Goal: Information Seeking & Learning: Learn about a topic

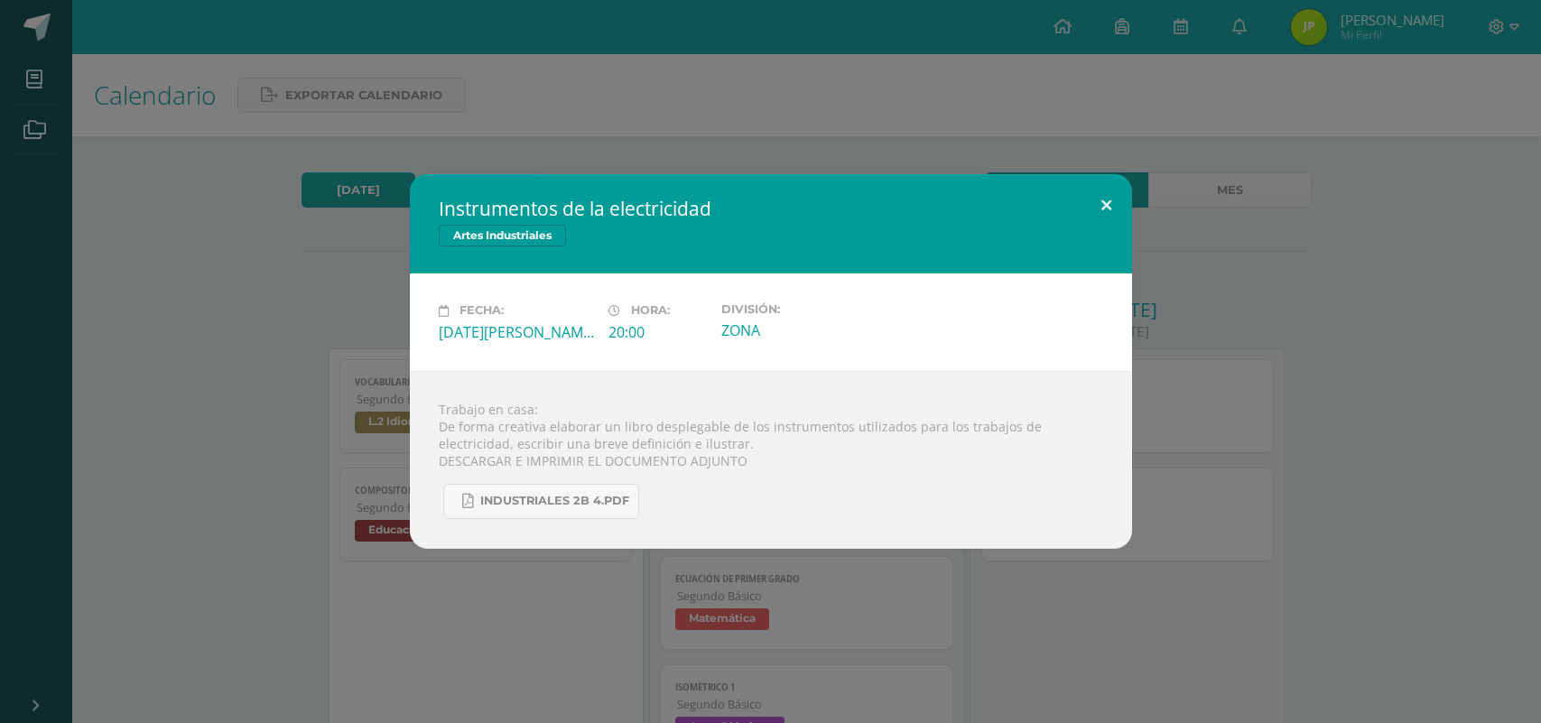
click at [1095, 197] on button at bounding box center [1106, 204] width 51 height 61
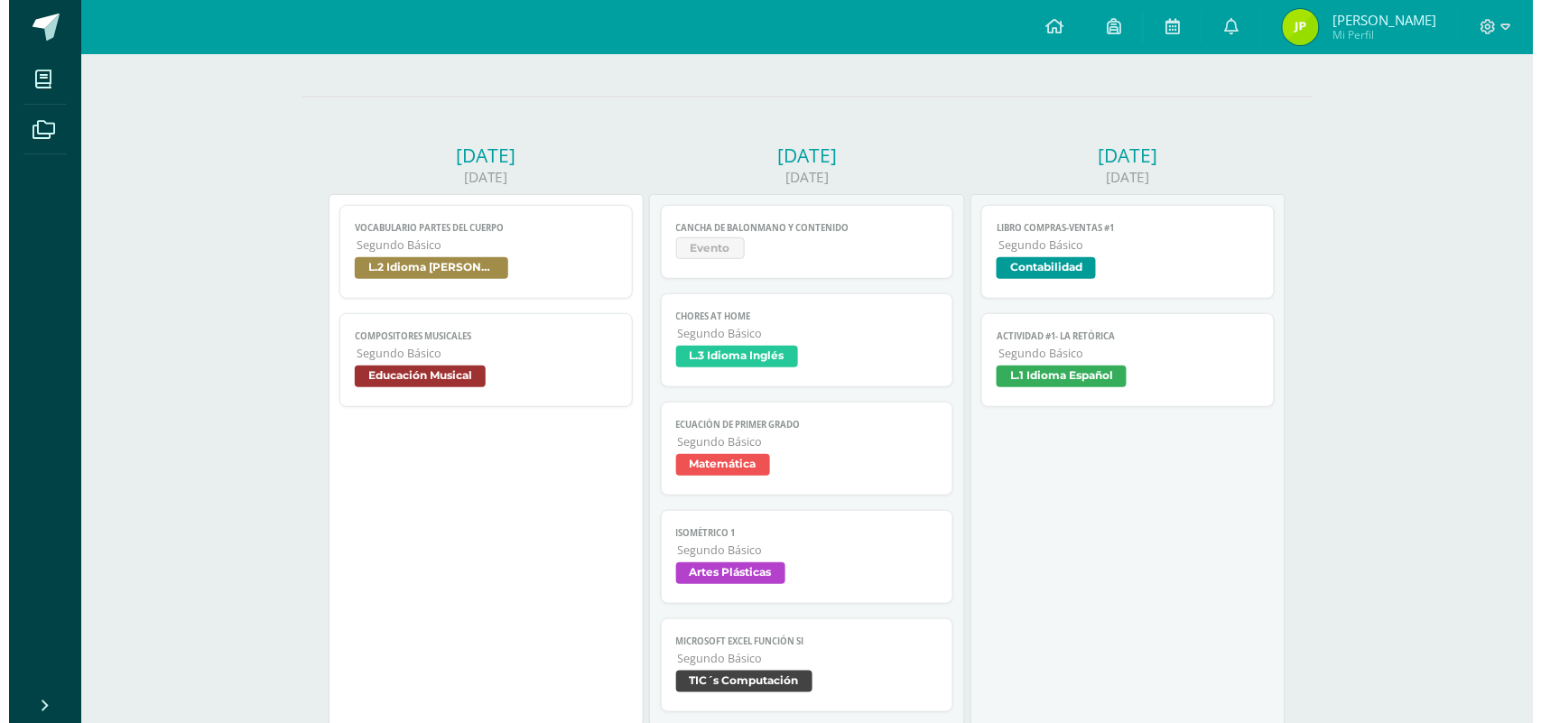
scroll to position [194, 0]
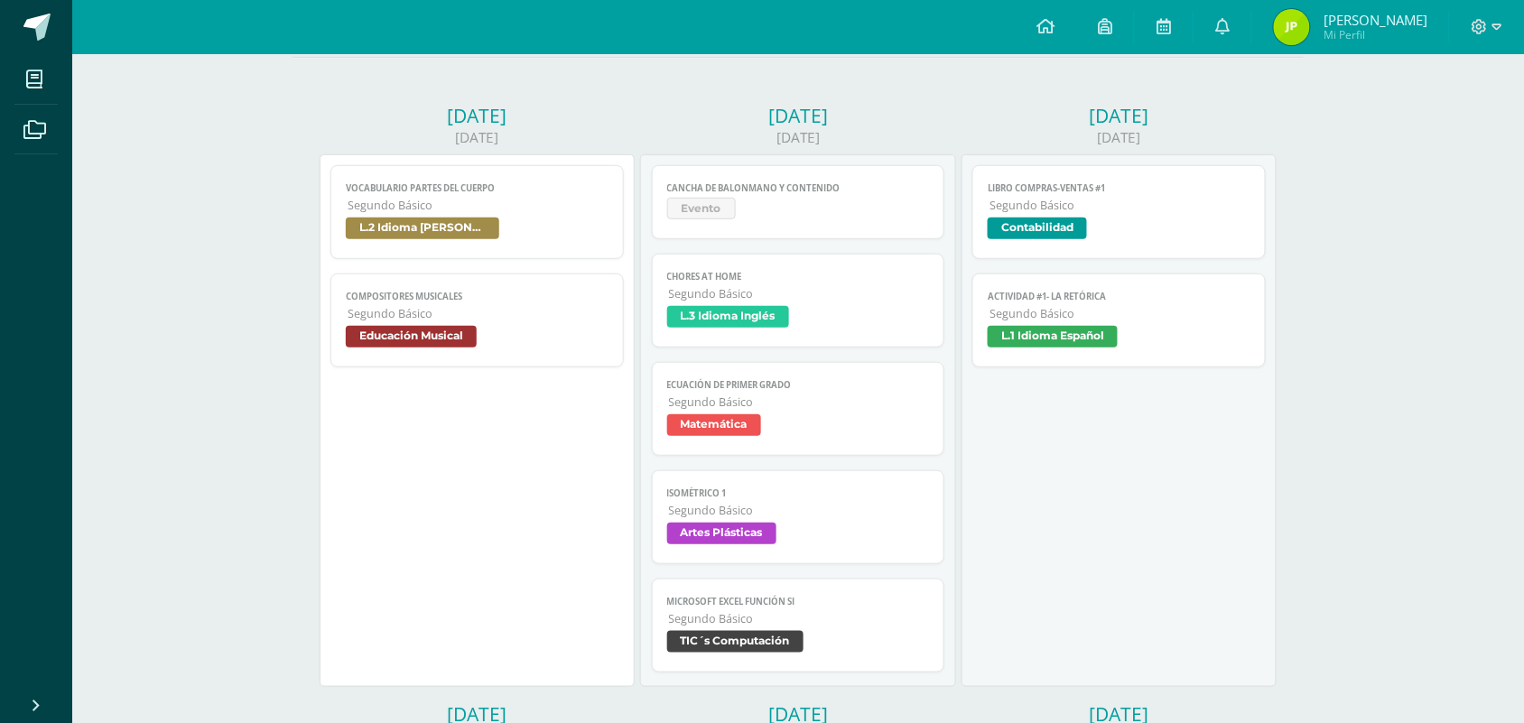
click at [783, 287] on link "Chores at home Segundo Básico L.3 Idioma Inglés" at bounding box center [798, 301] width 293 height 94
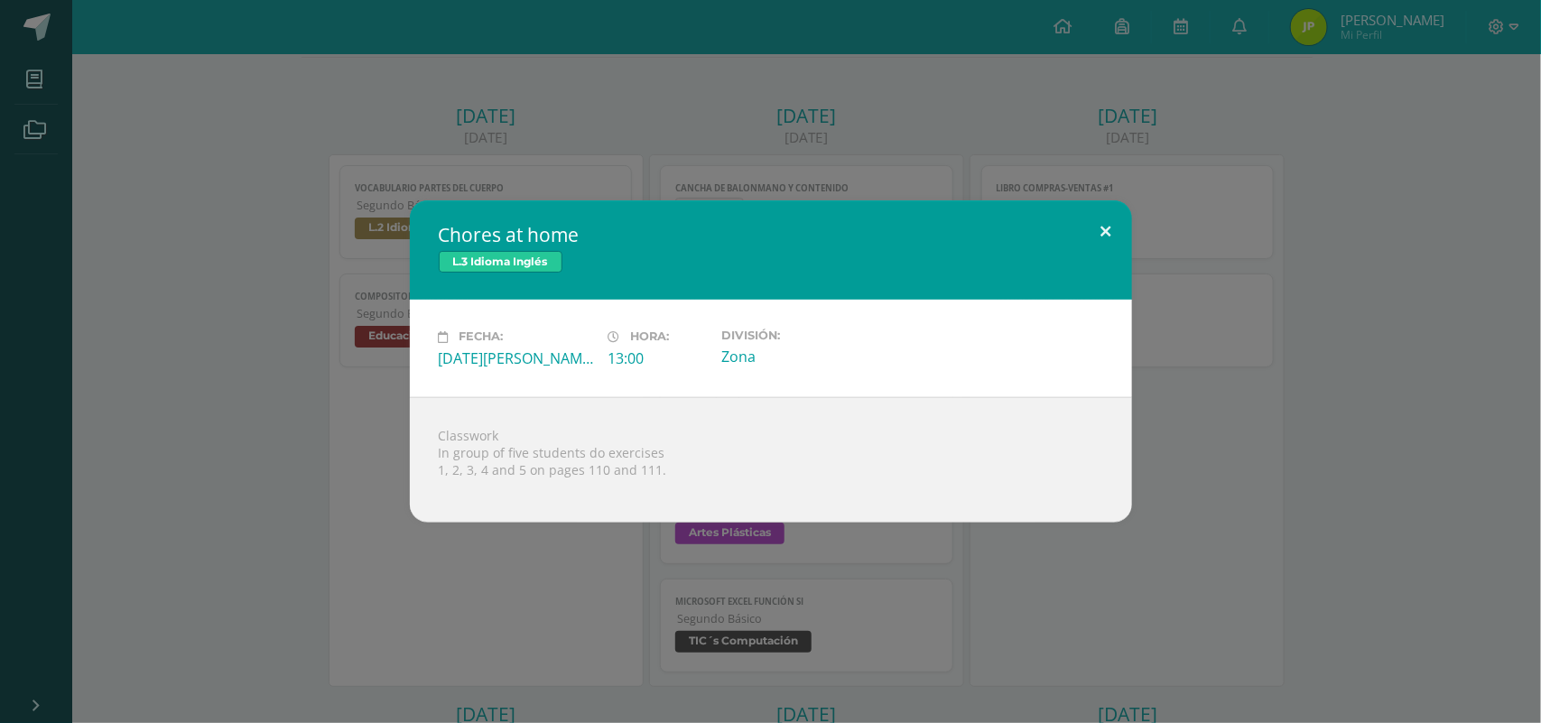
click at [1118, 228] on button at bounding box center [1106, 230] width 51 height 61
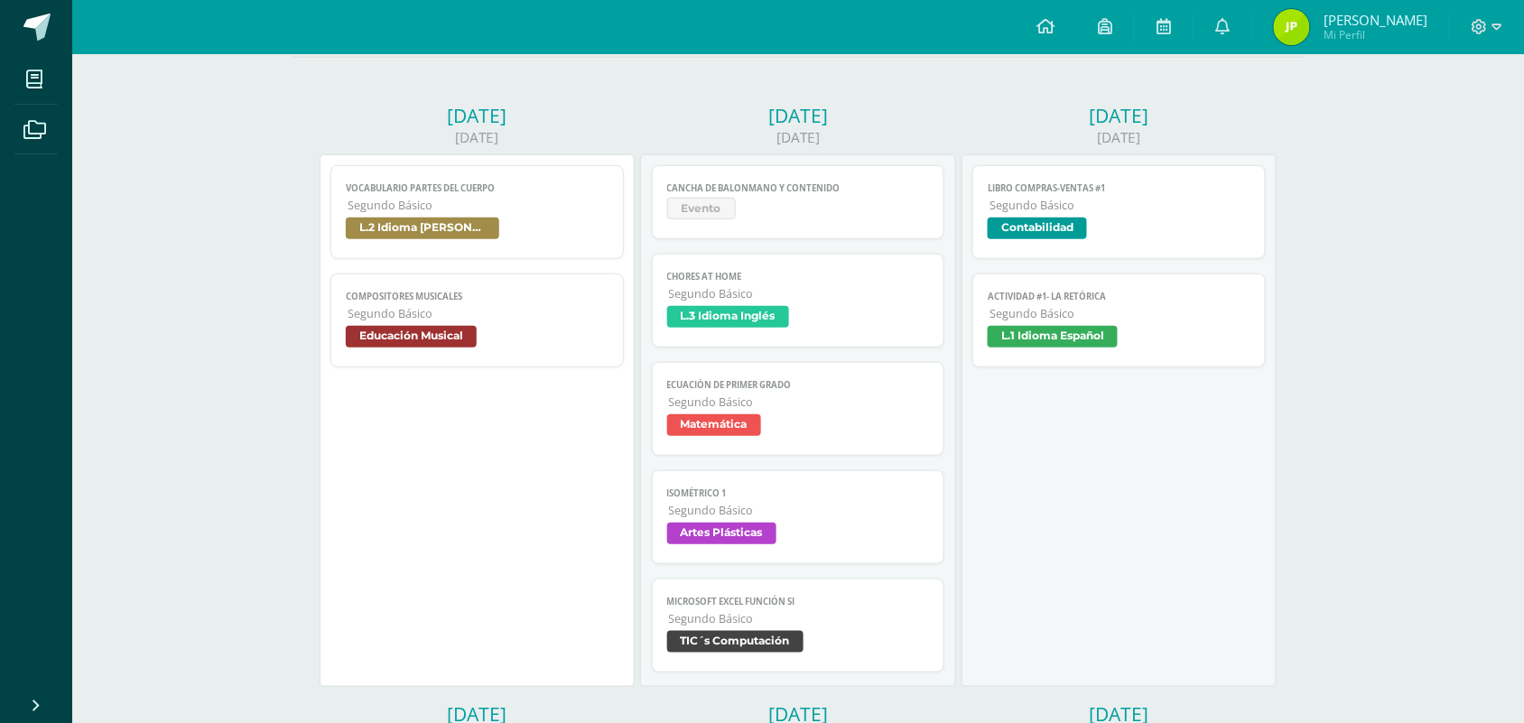
click at [495, 337] on span "Educación Musical" at bounding box center [477, 339] width 263 height 26
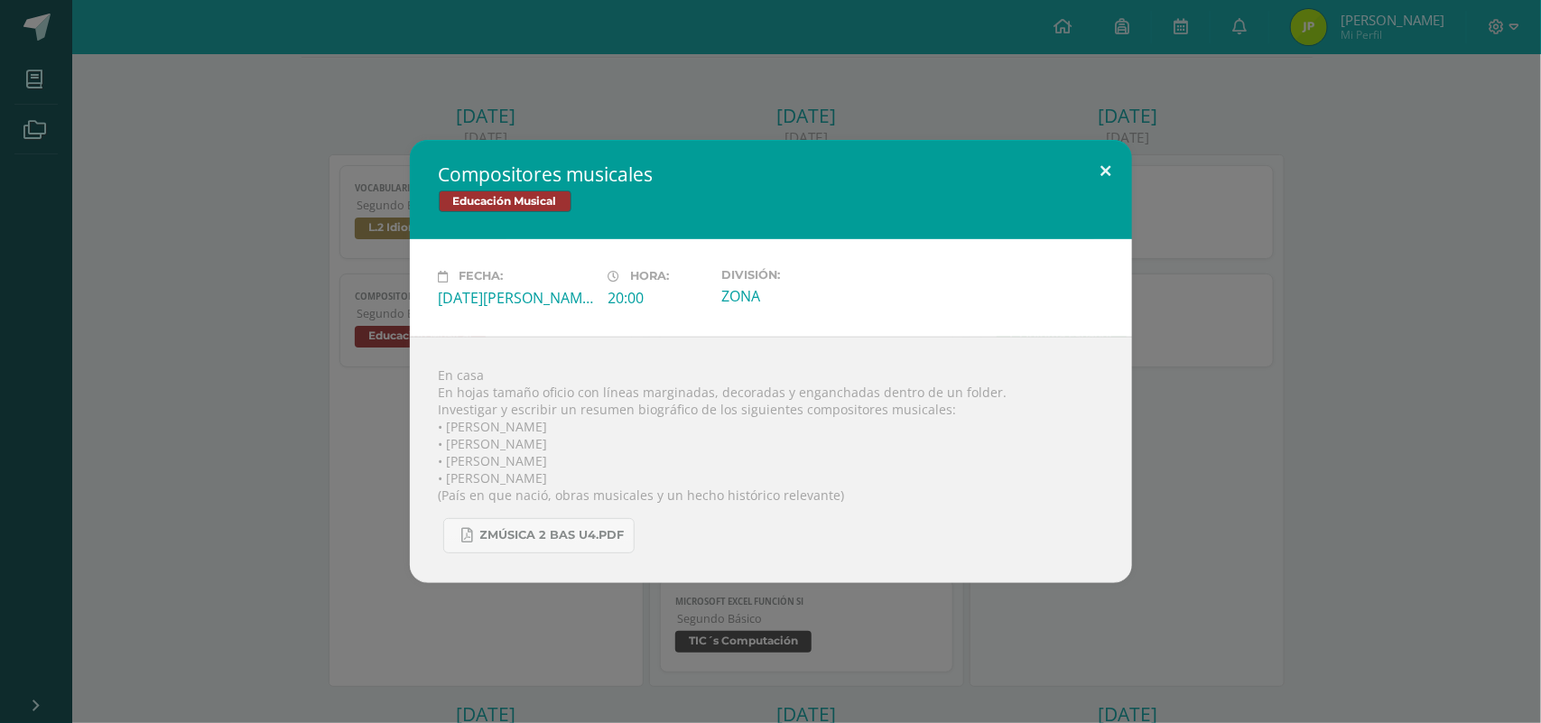
click at [1098, 165] on button at bounding box center [1106, 170] width 51 height 61
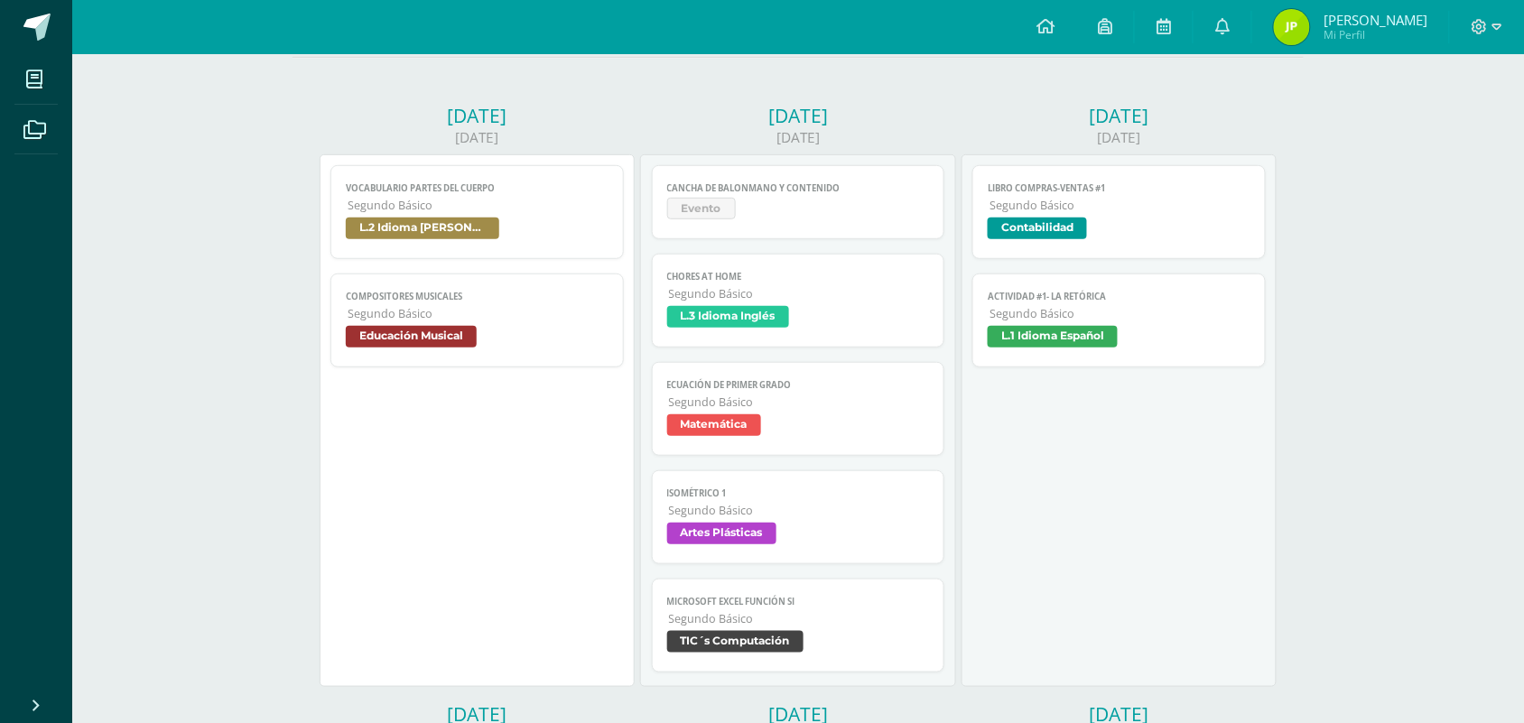
click at [546, 223] on span "L.2 Idioma [PERSON_NAME]" at bounding box center [477, 231] width 263 height 26
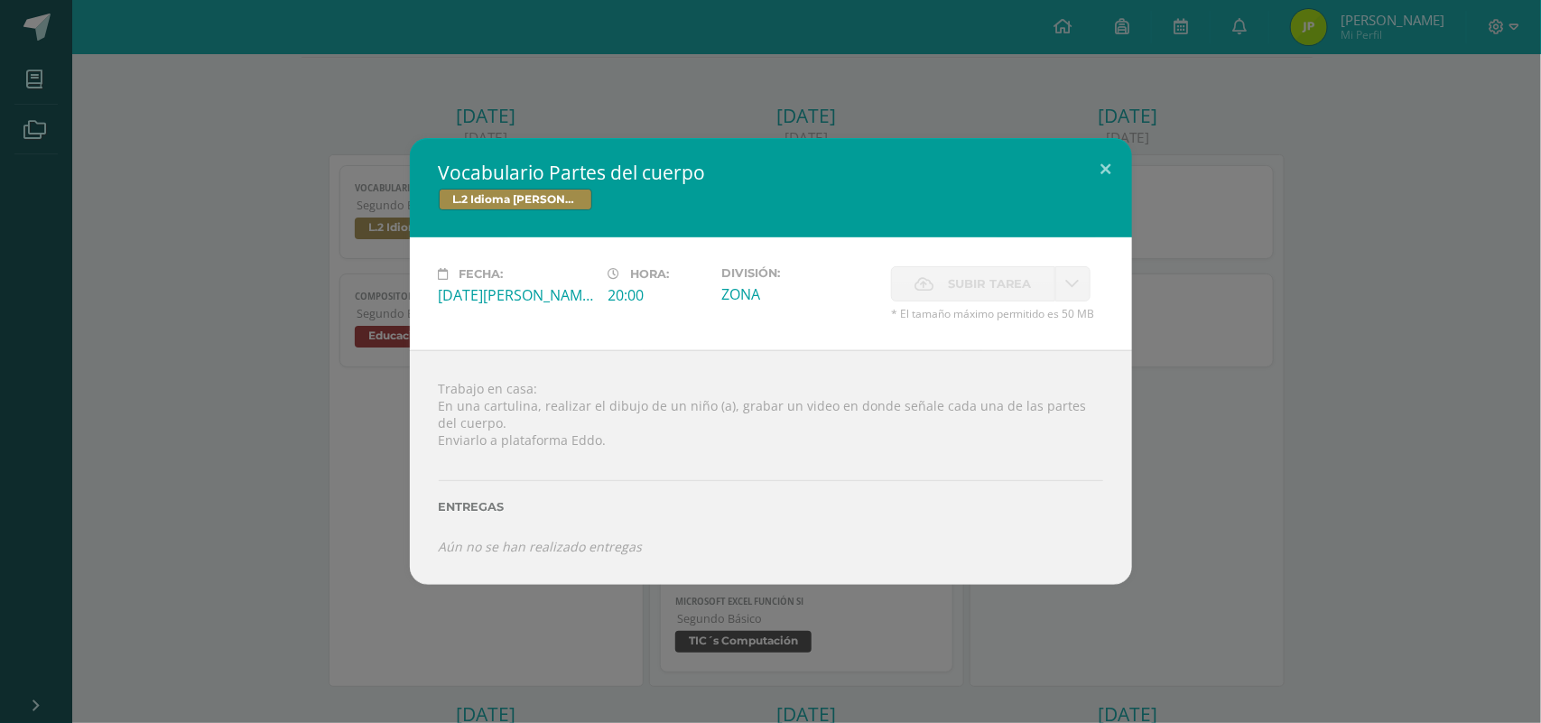
click at [1003, 289] on span "Subir tarea" at bounding box center [990, 283] width 84 height 33
click at [1110, 172] on button at bounding box center [1106, 168] width 51 height 61
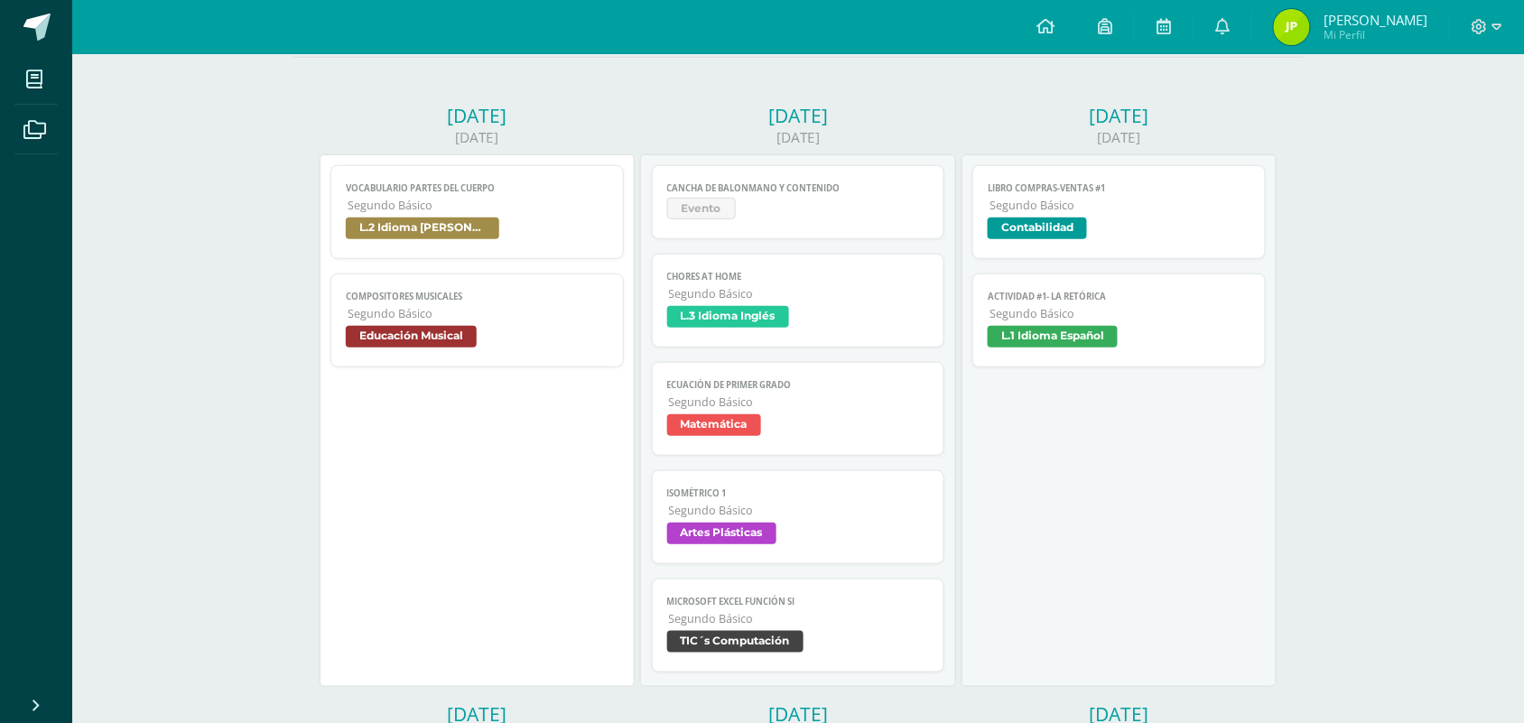
click at [894, 327] on span "L.3 Idioma Inglés" at bounding box center [798, 319] width 263 height 26
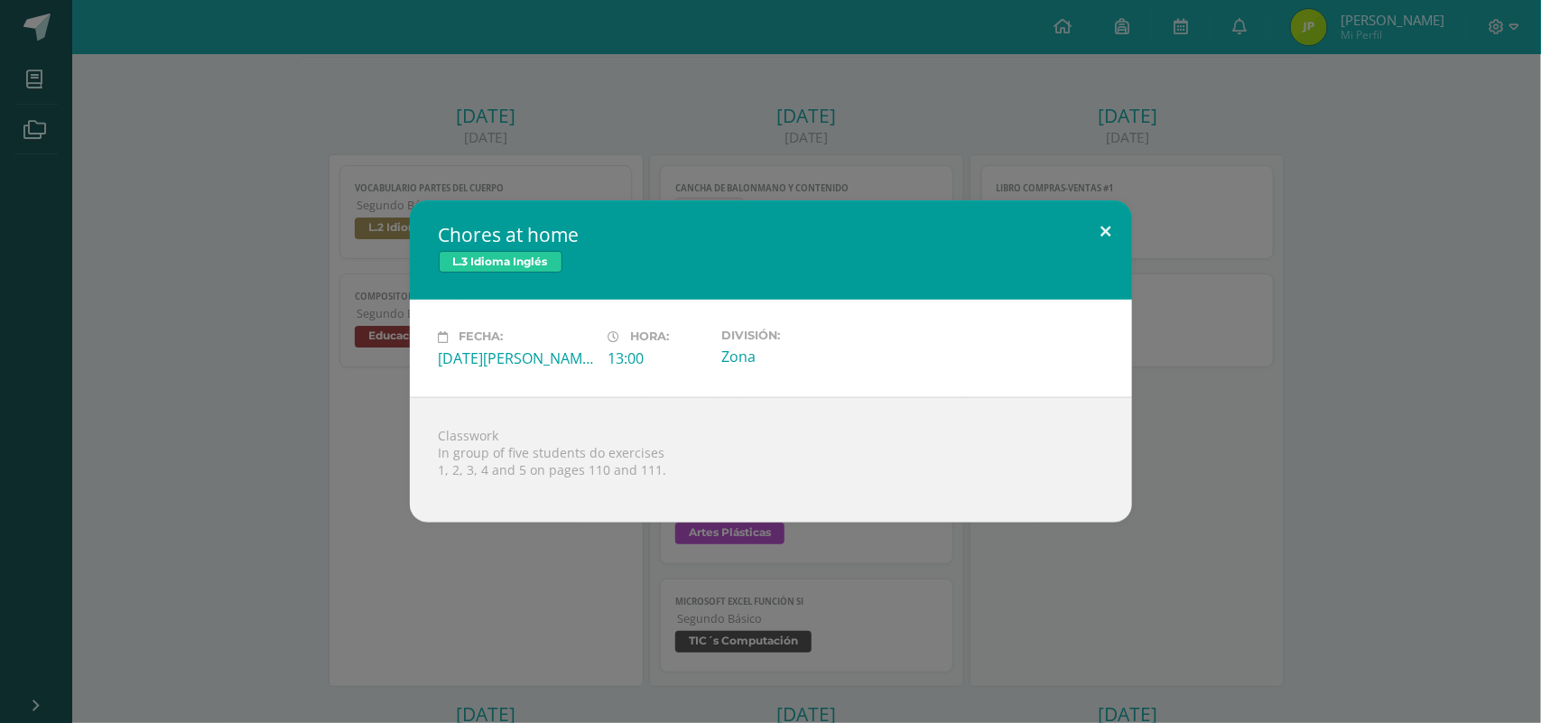
click at [1101, 226] on button at bounding box center [1106, 230] width 51 height 61
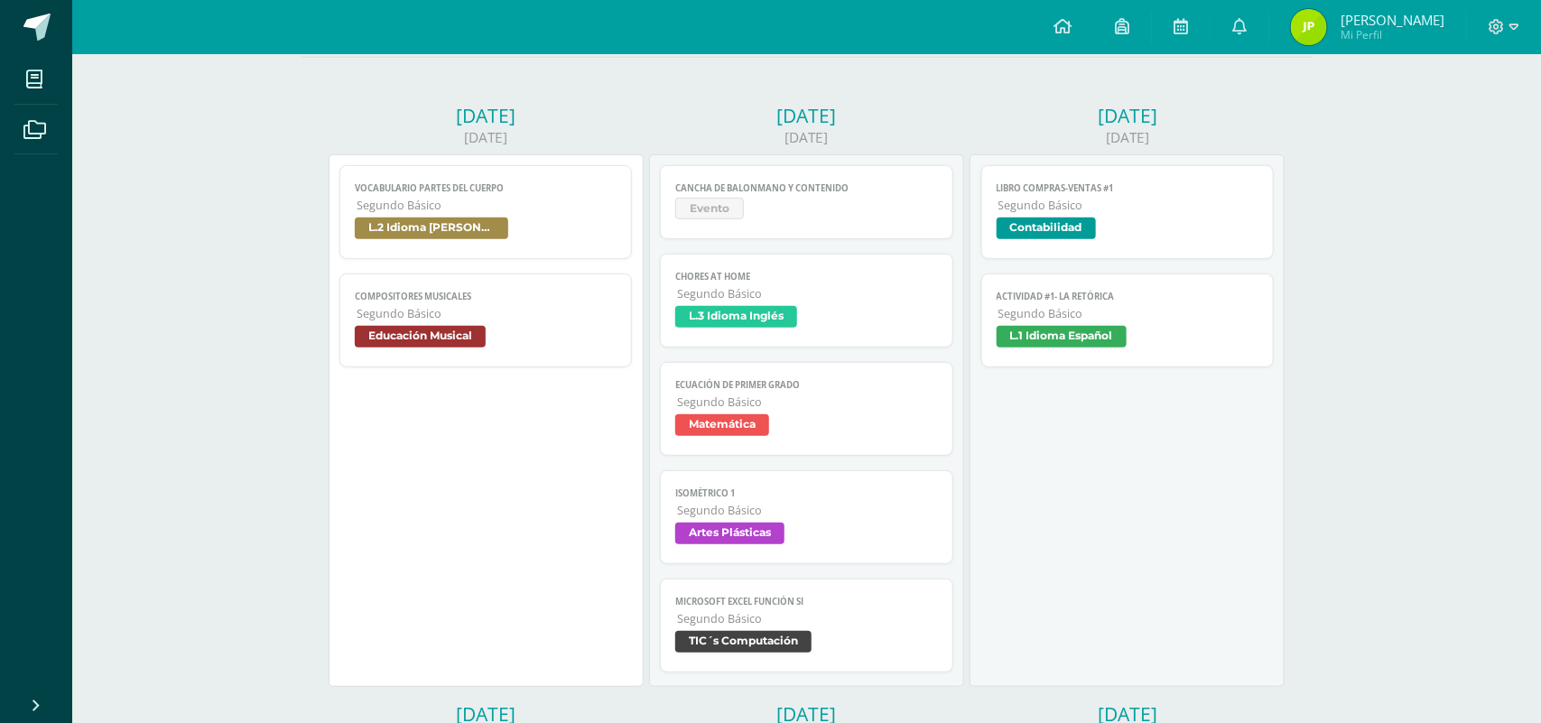
click at [795, 427] on span "Matemática" at bounding box center [806, 427] width 263 height 26
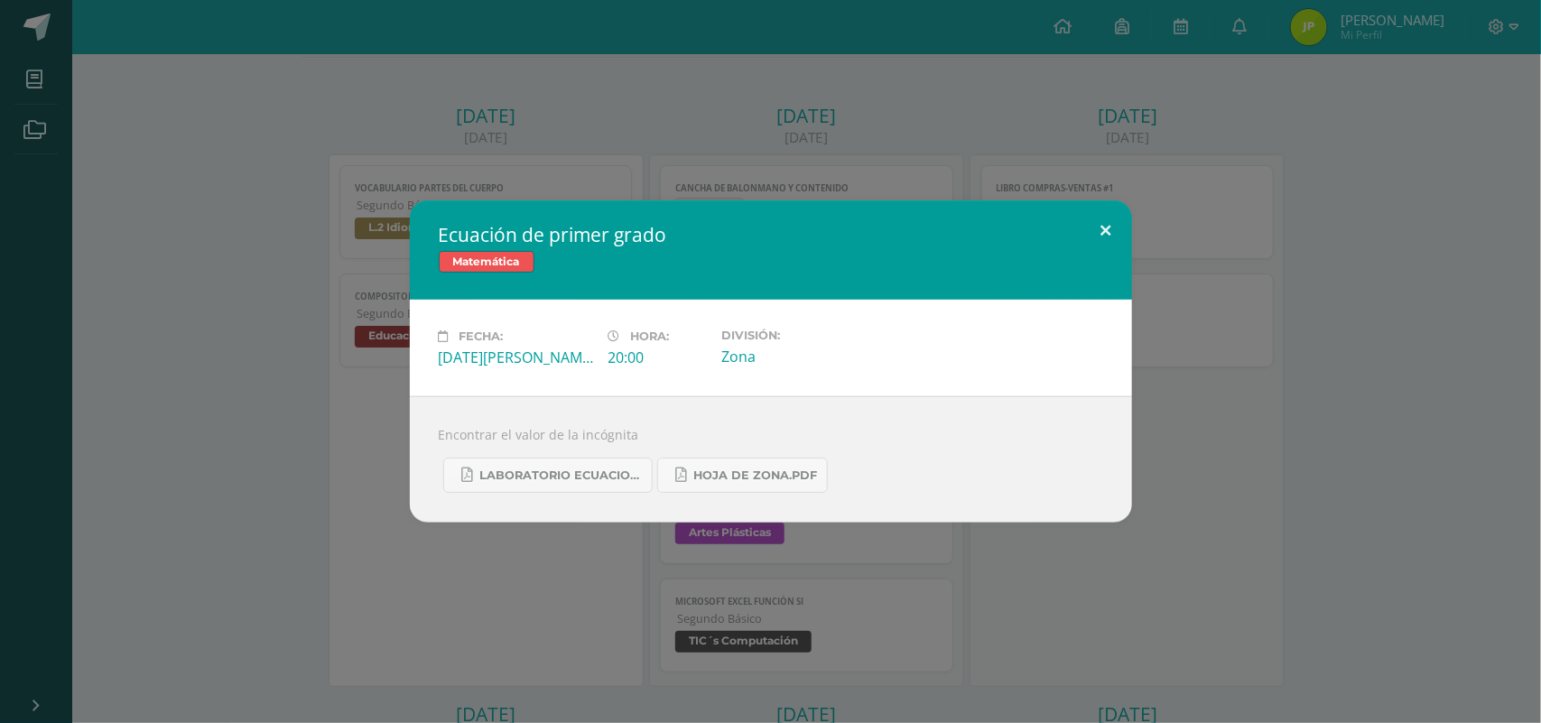
click at [1112, 246] on button at bounding box center [1106, 230] width 51 height 61
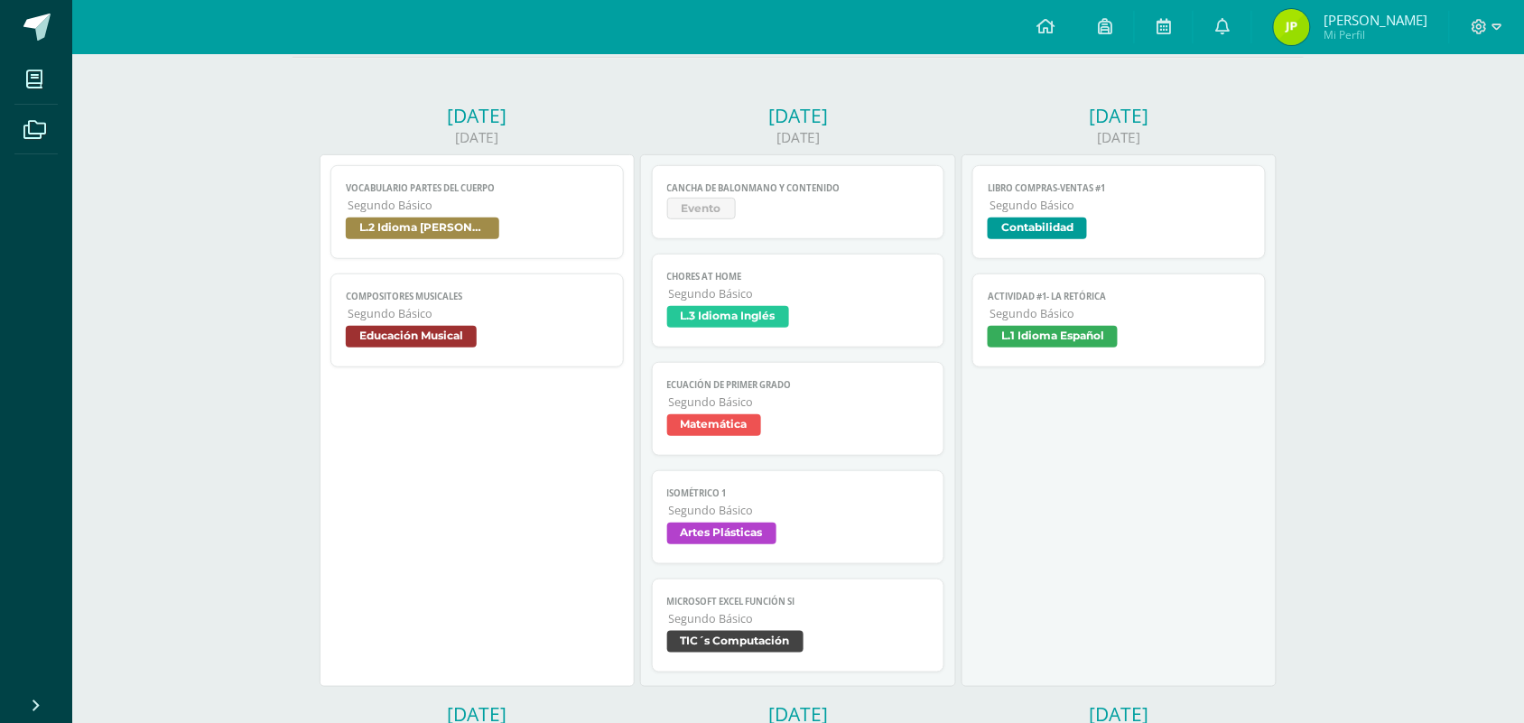
click at [793, 499] on span "Isométrico 1" at bounding box center [798, 493] width 263 height 12
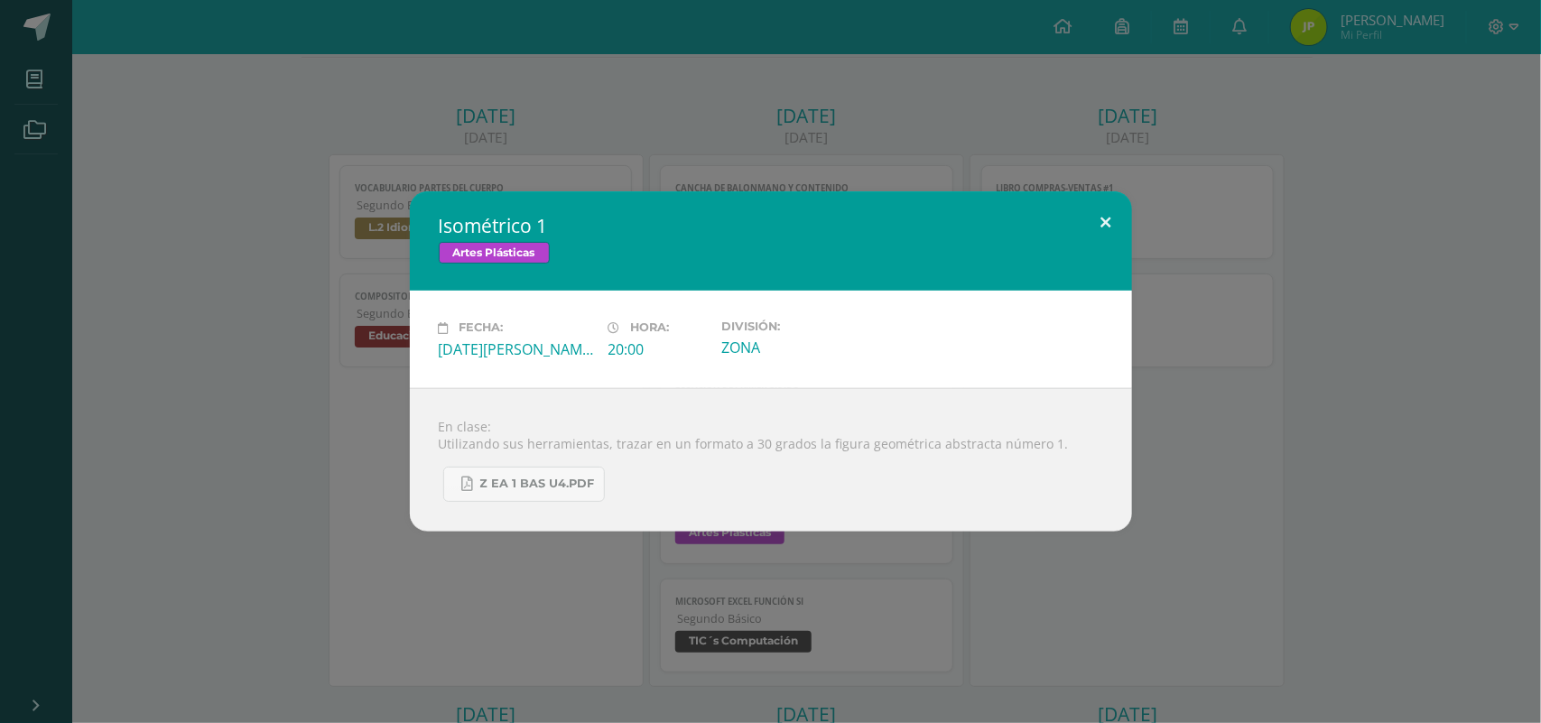
click at [1113, 228] on button at bounding box center [1106, 221] width 51 height 61
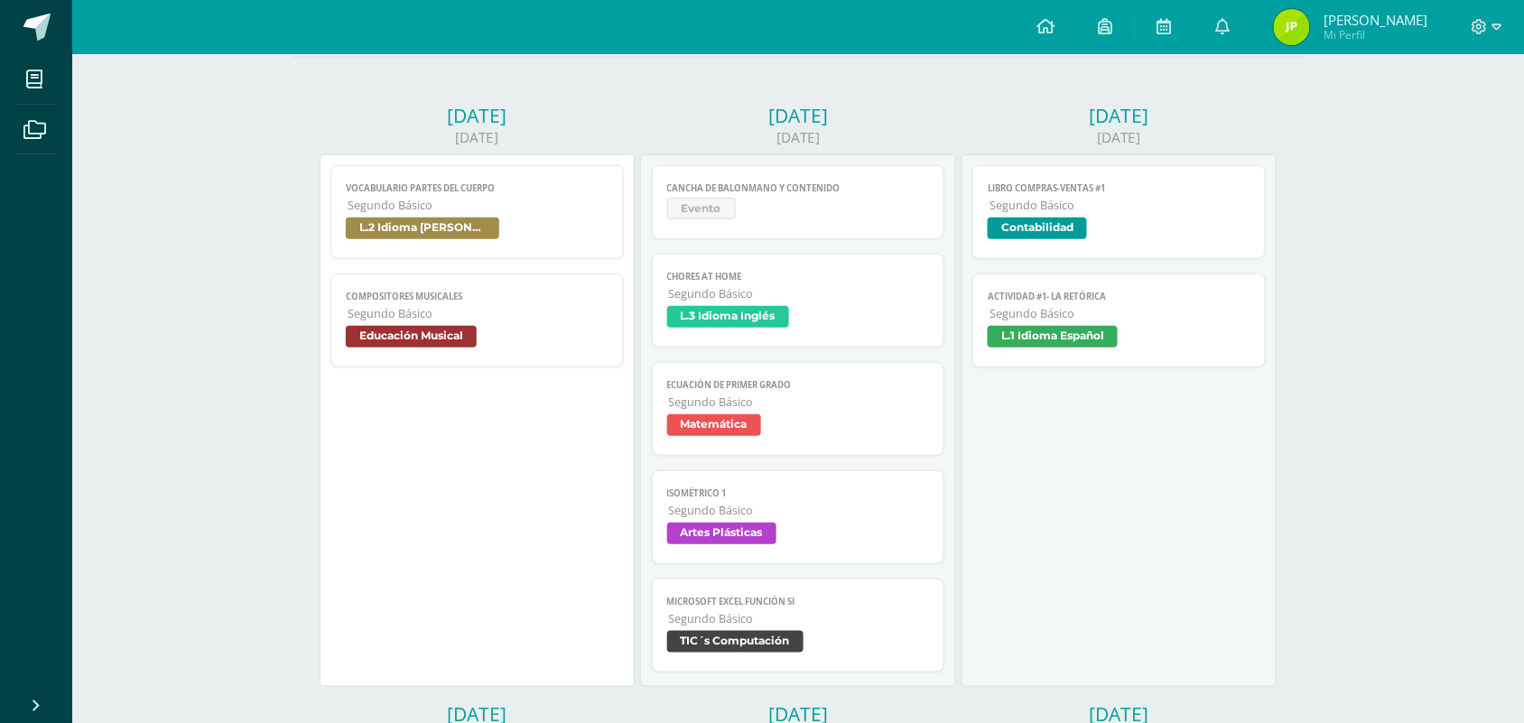
click at [756, 603] on span "Microsoft Excel Función SI" at bounding box center [798, 602] width 263 height 12
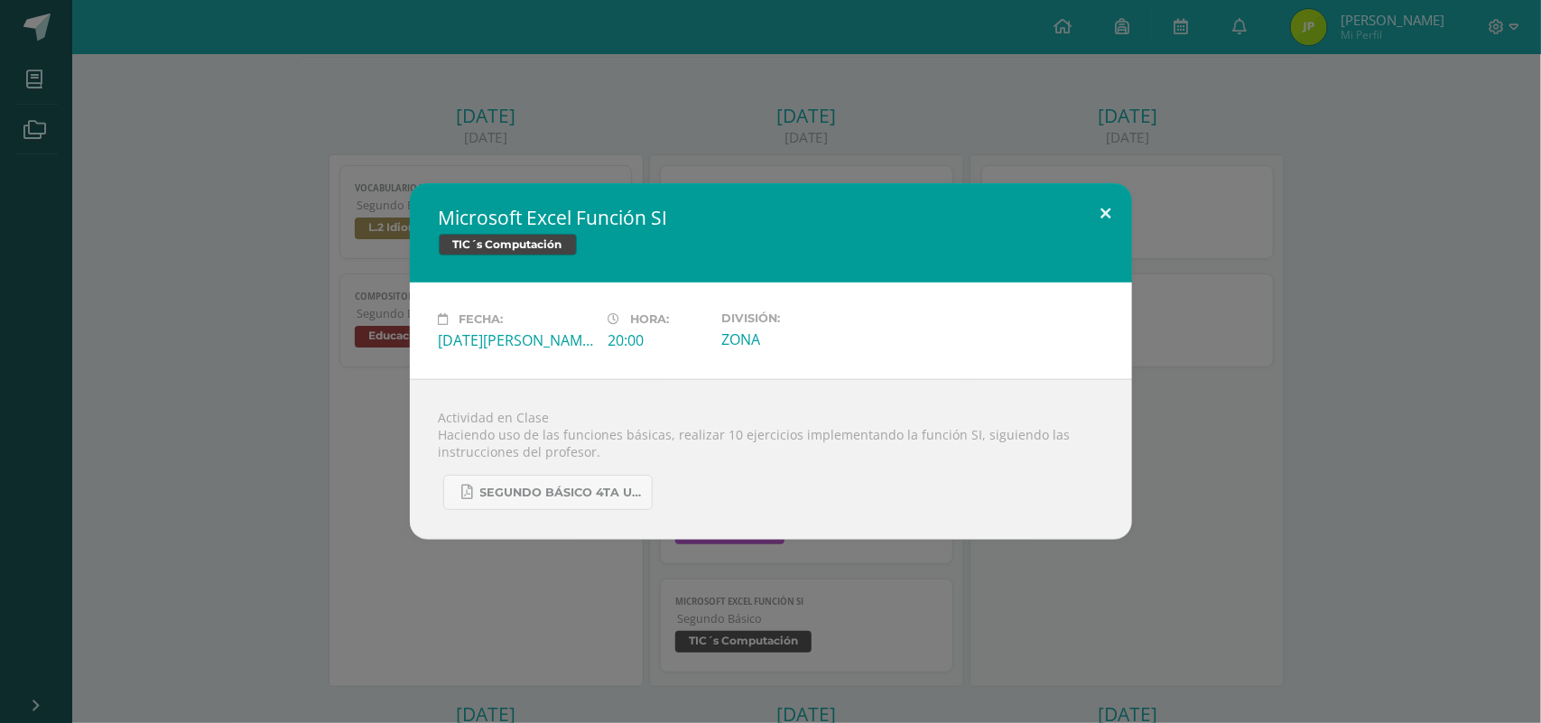
click at [1125, 209] on button at bounding box center [1106, 213] width 51 height 61
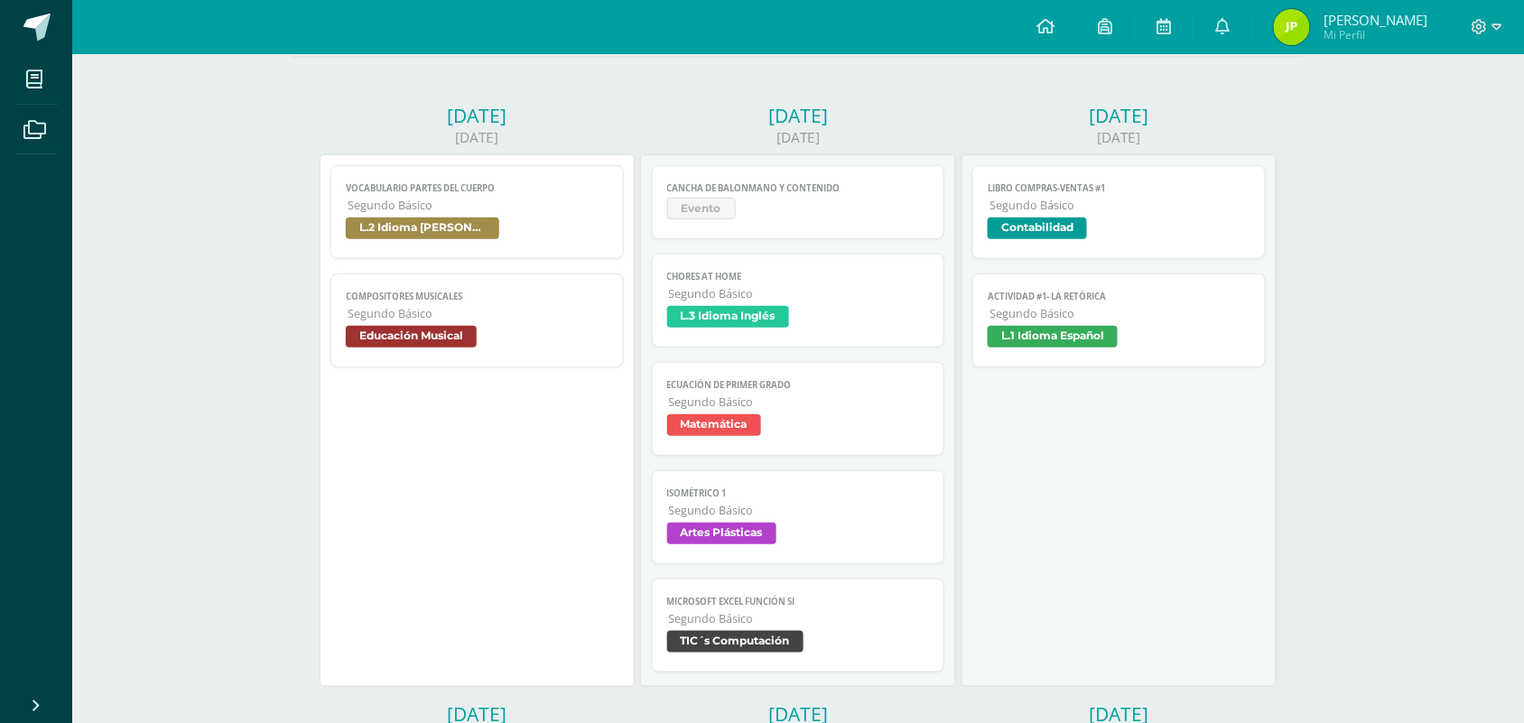
click at [490, 235] on span "L.2 Idioma [PERSON_NAME]" at bounding box center [422, 229] width 153 height 22
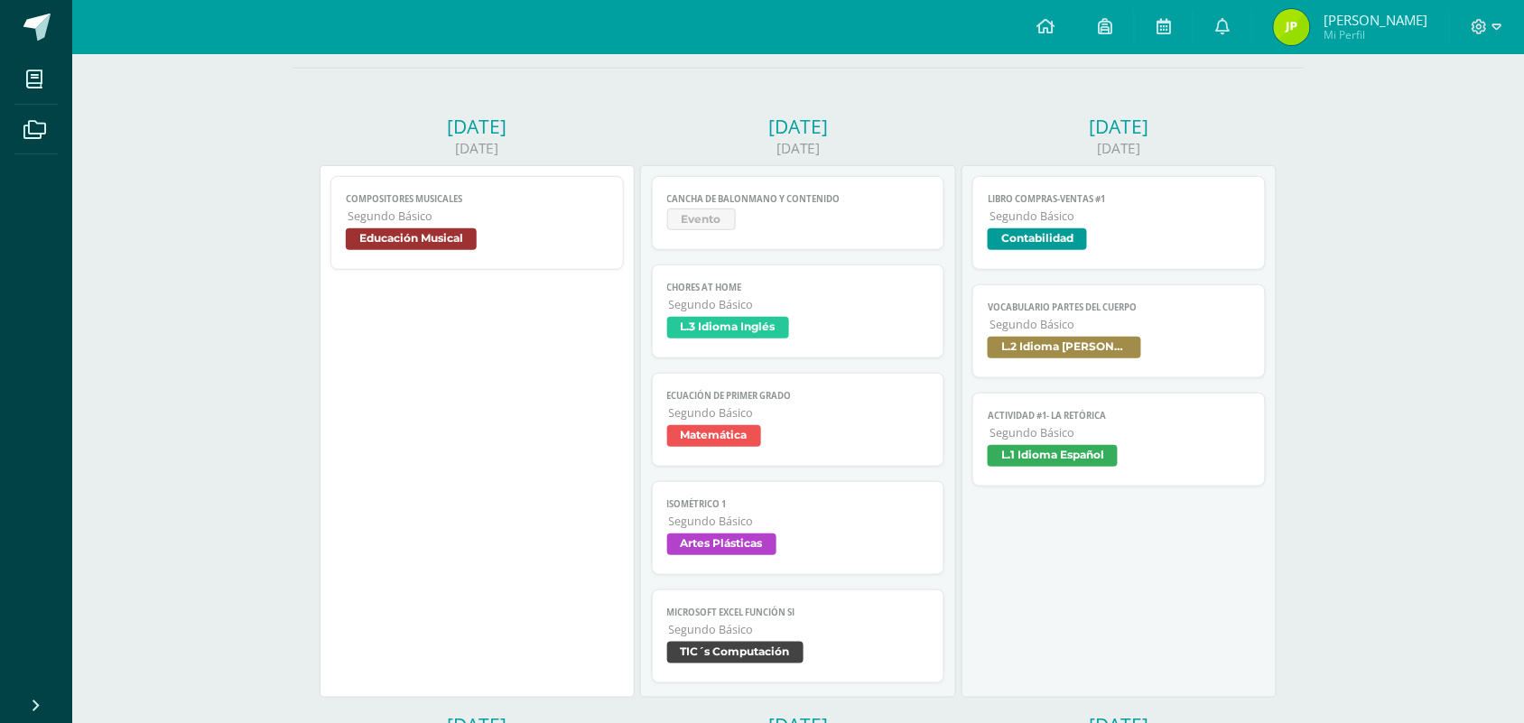
scroll to position [296, 0]
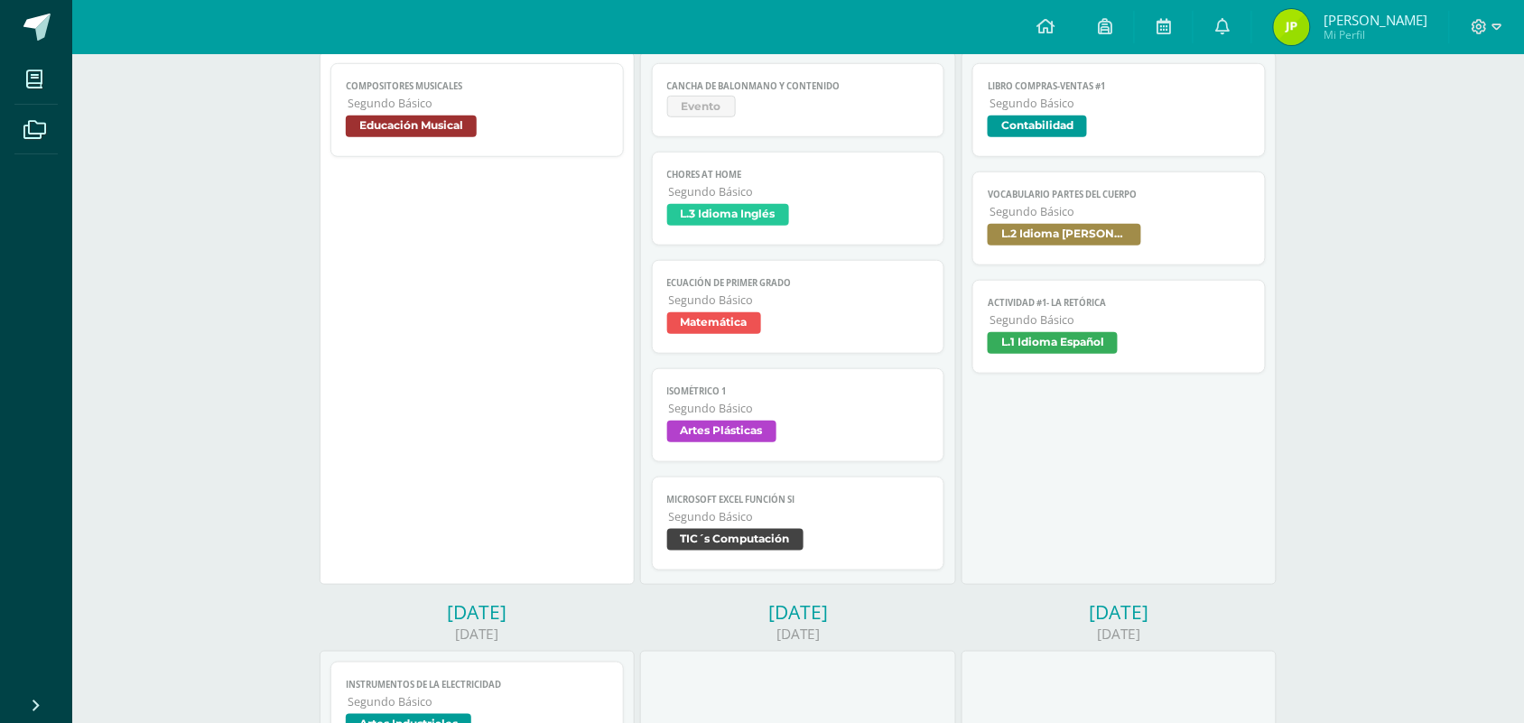
click at [1068, 224] on link "Vocabulario Partes del cuerpo Segundo Básico L.2 Idioma [PERSON_NAME]" at bounding box center [1118, 219] width 293 height 94
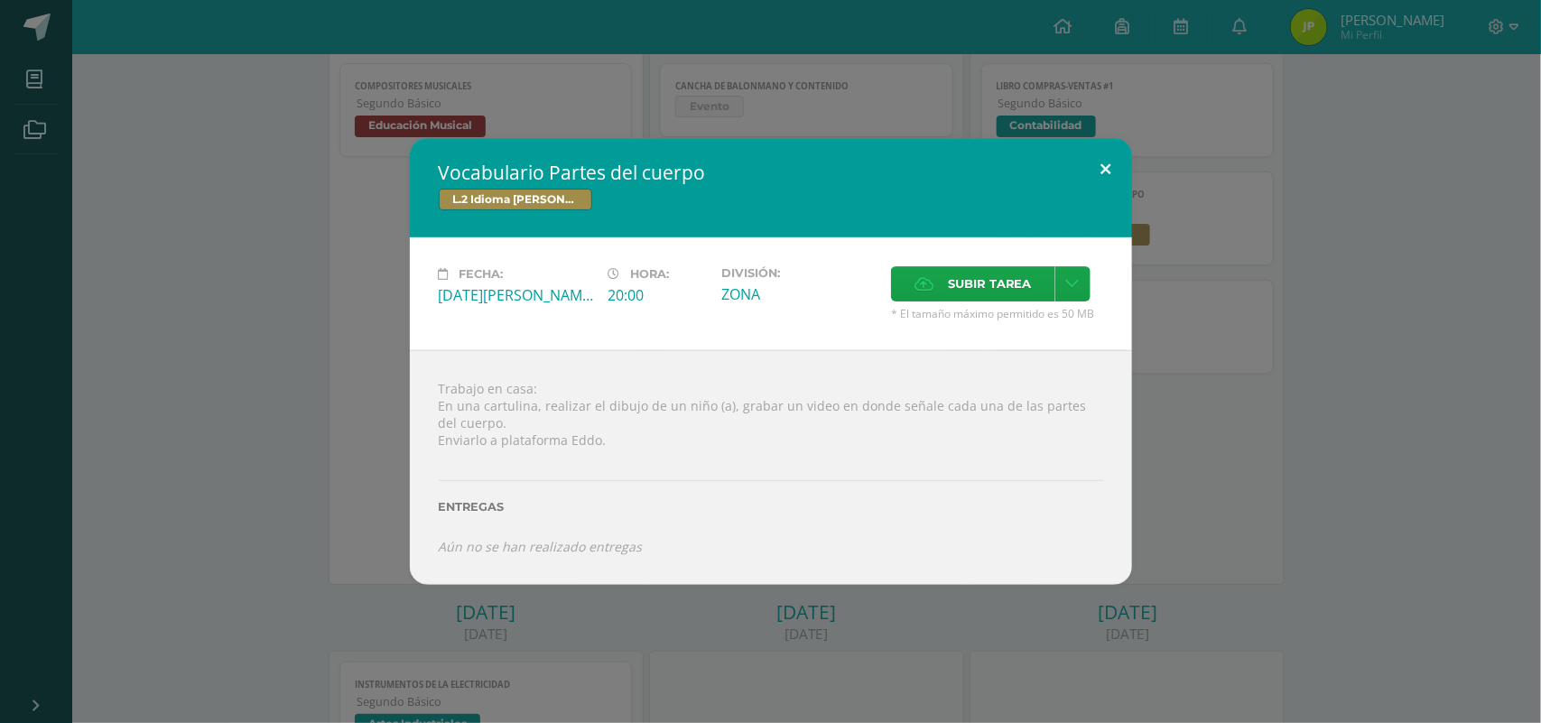
click at [1102, 147] on button at bounding box center [1106, 168] width 51 height 61
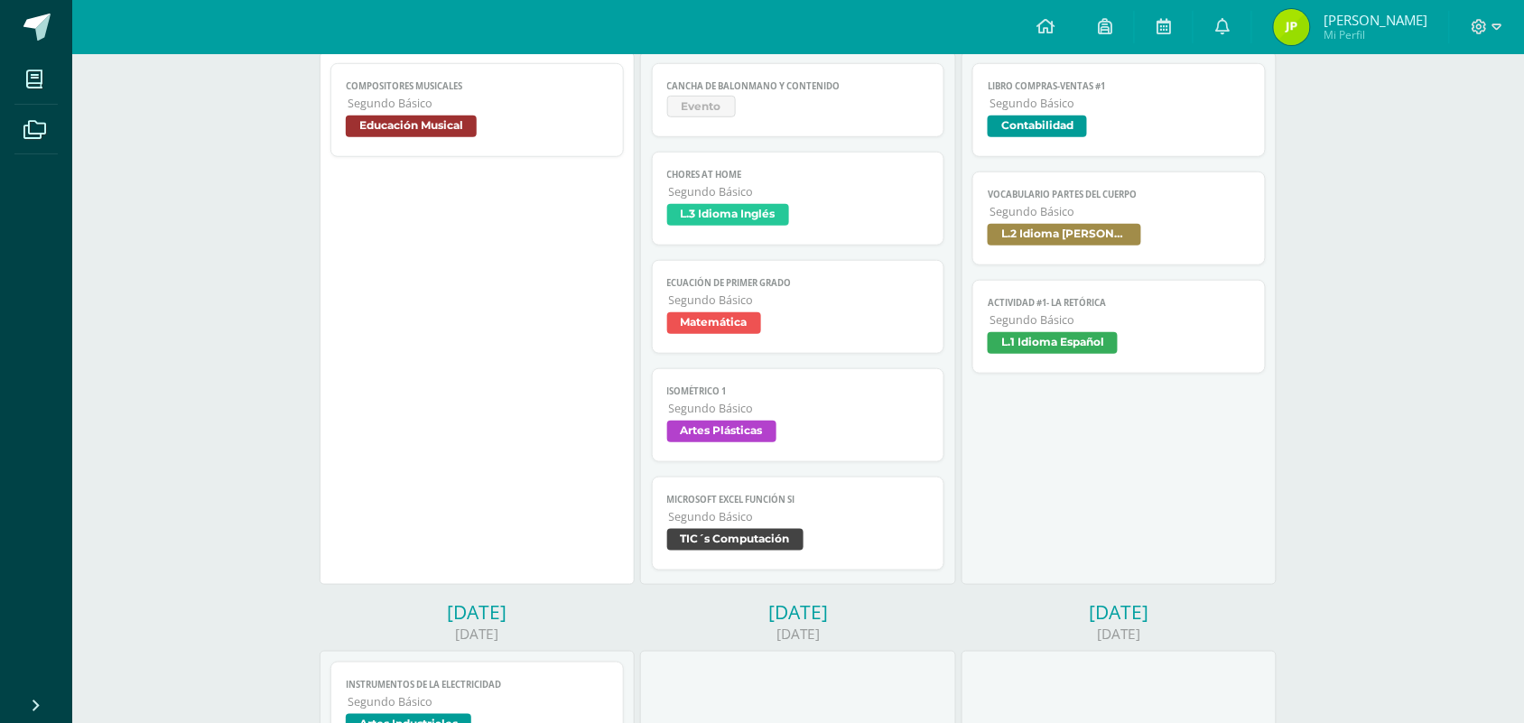
click at [1129, 249] on span "L.2 Idioma [PERSON_NAME]" at bounding box center [1119, 237] width 263 height 26
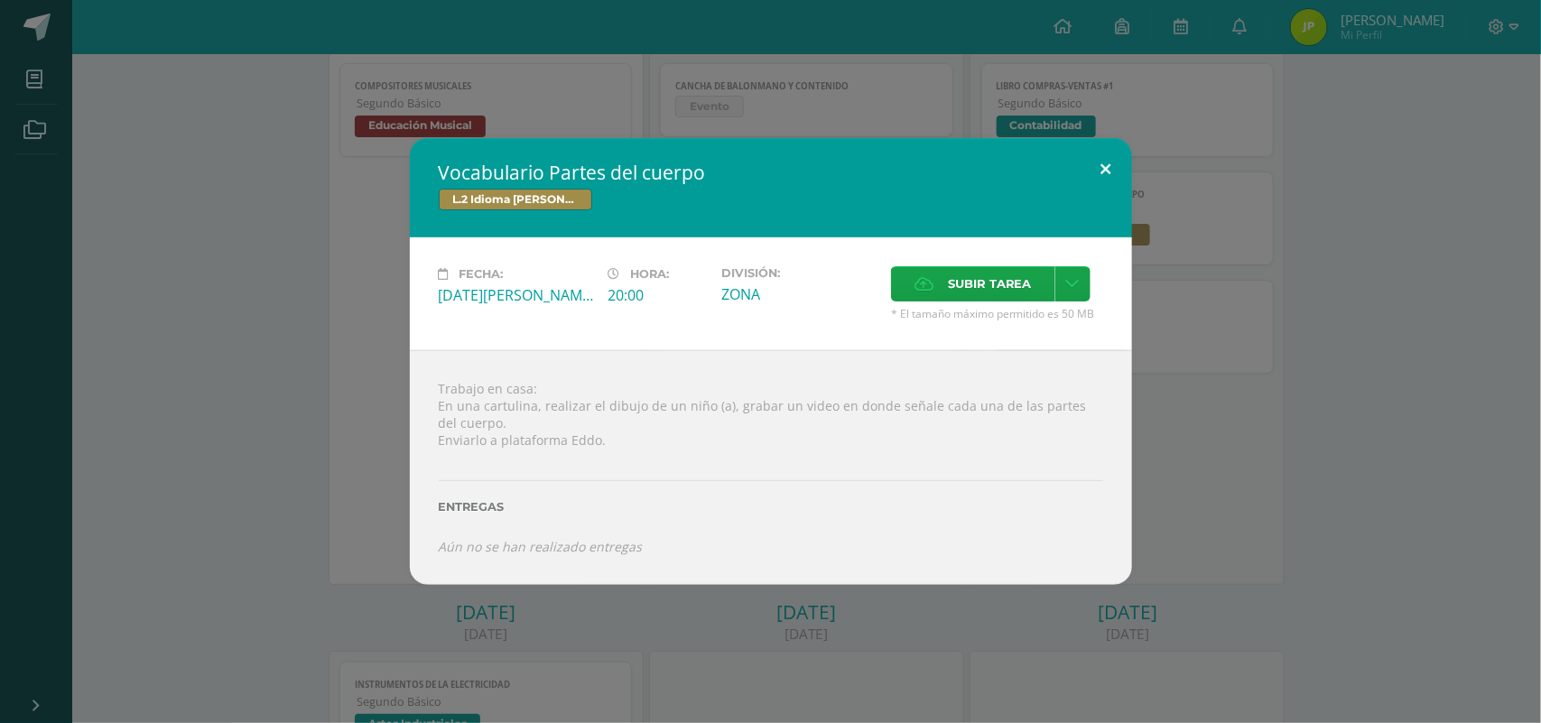
click at [1110, 167] on button at bounding box center [1106, 168] width 51 height 61
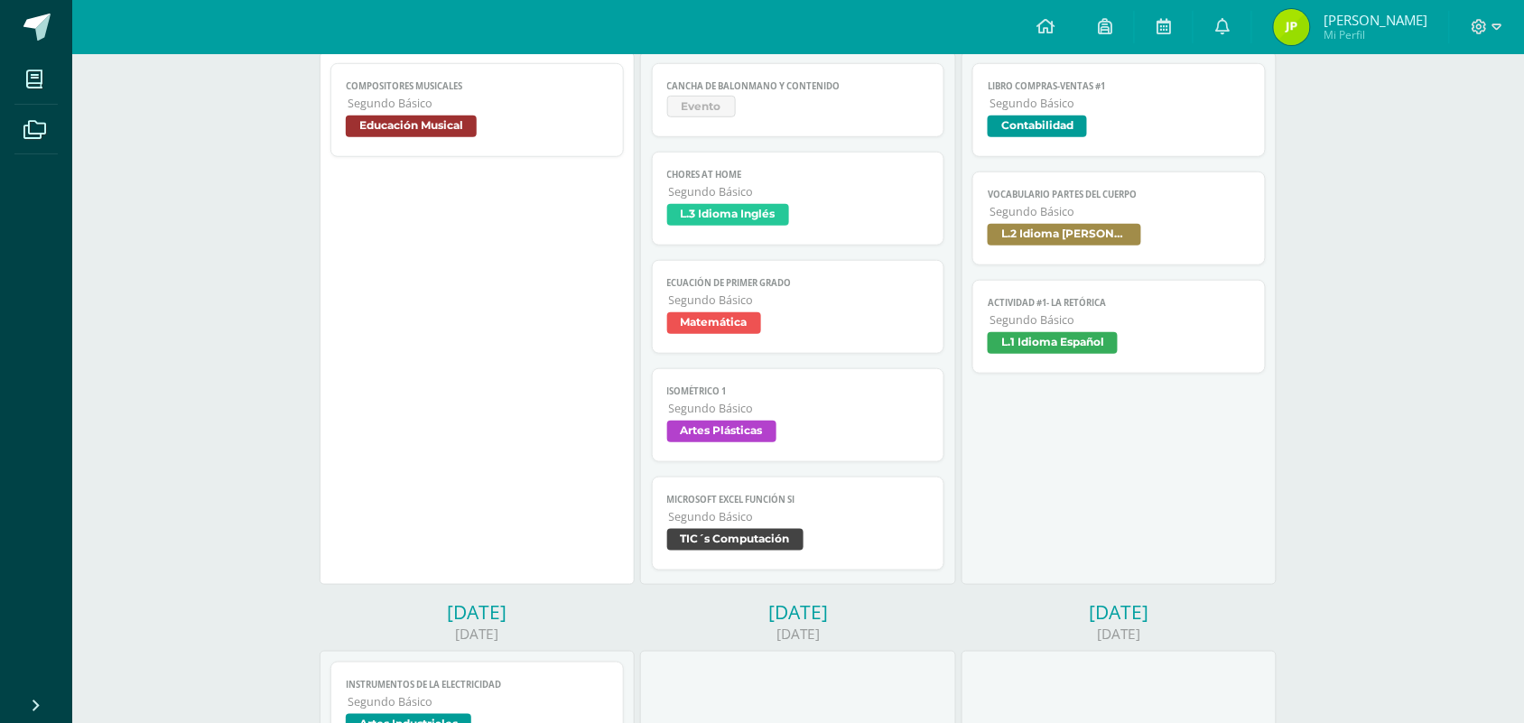
click at [1085, 194] on span "Vocabulario Partes del cuerpo" at bounding box center [1119, 195] width 263 height 12
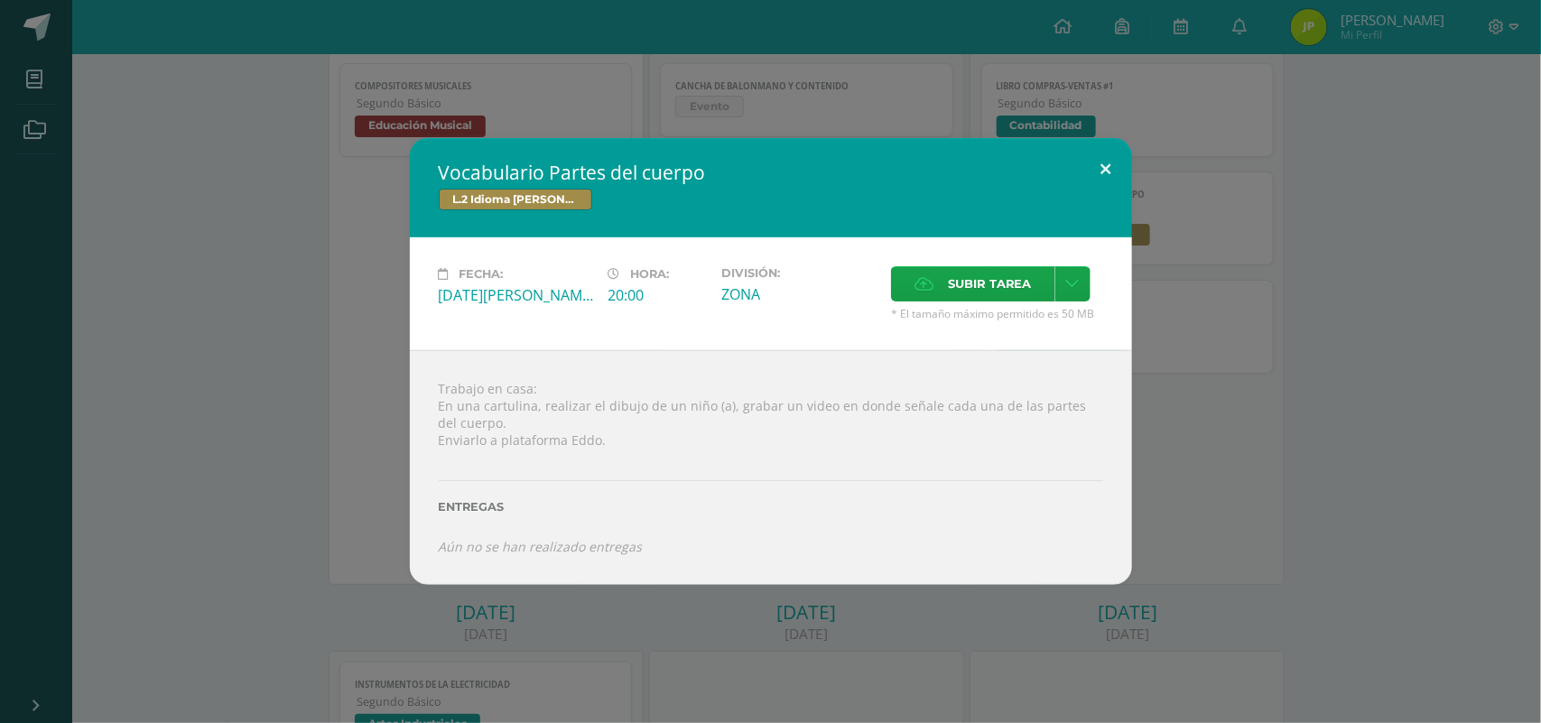
click at [1116, 181] on button at bounding box center [1106, 168] width 51 height 61
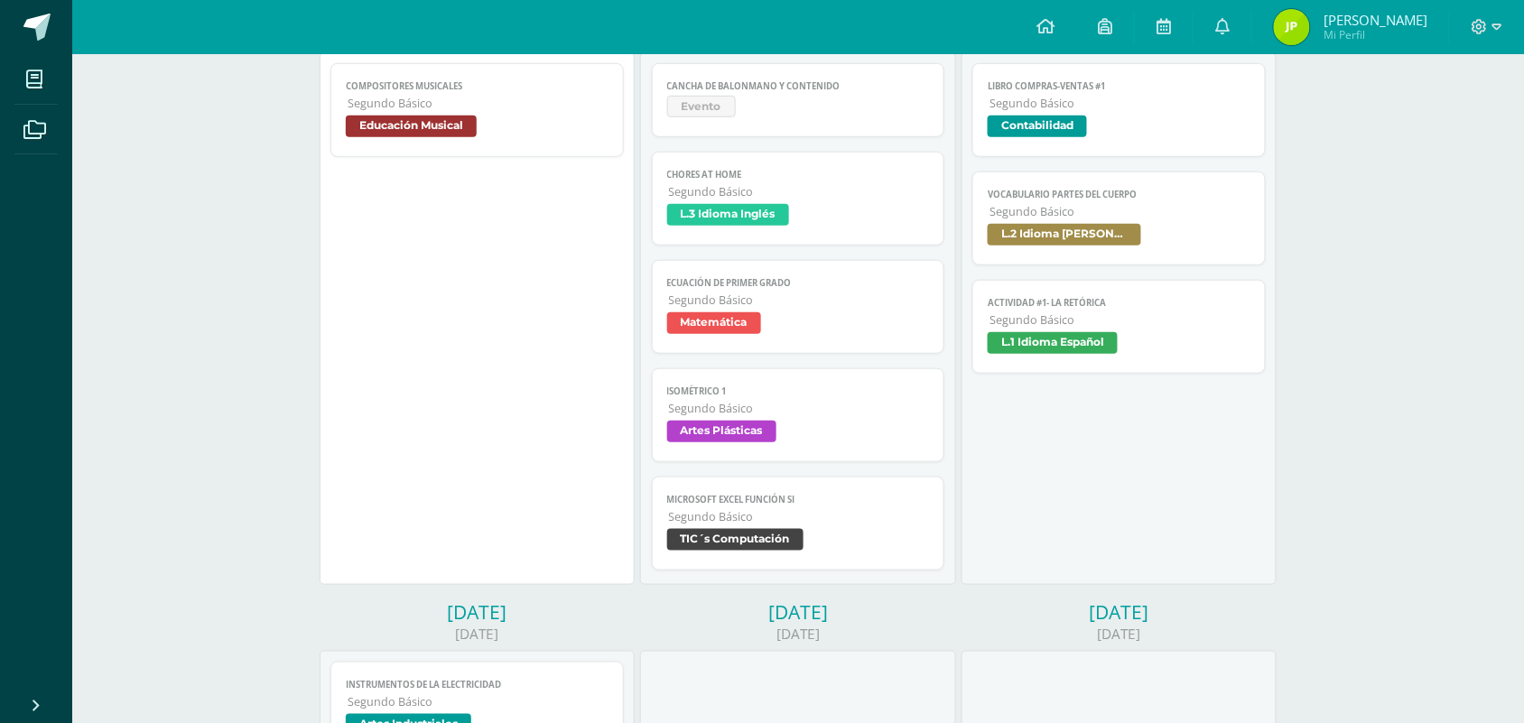
click at [894, 201] on link "Chores at home Segundo Básico L.3 Idioma Inglés" at bounding box center [798, 199] width 293 height 94
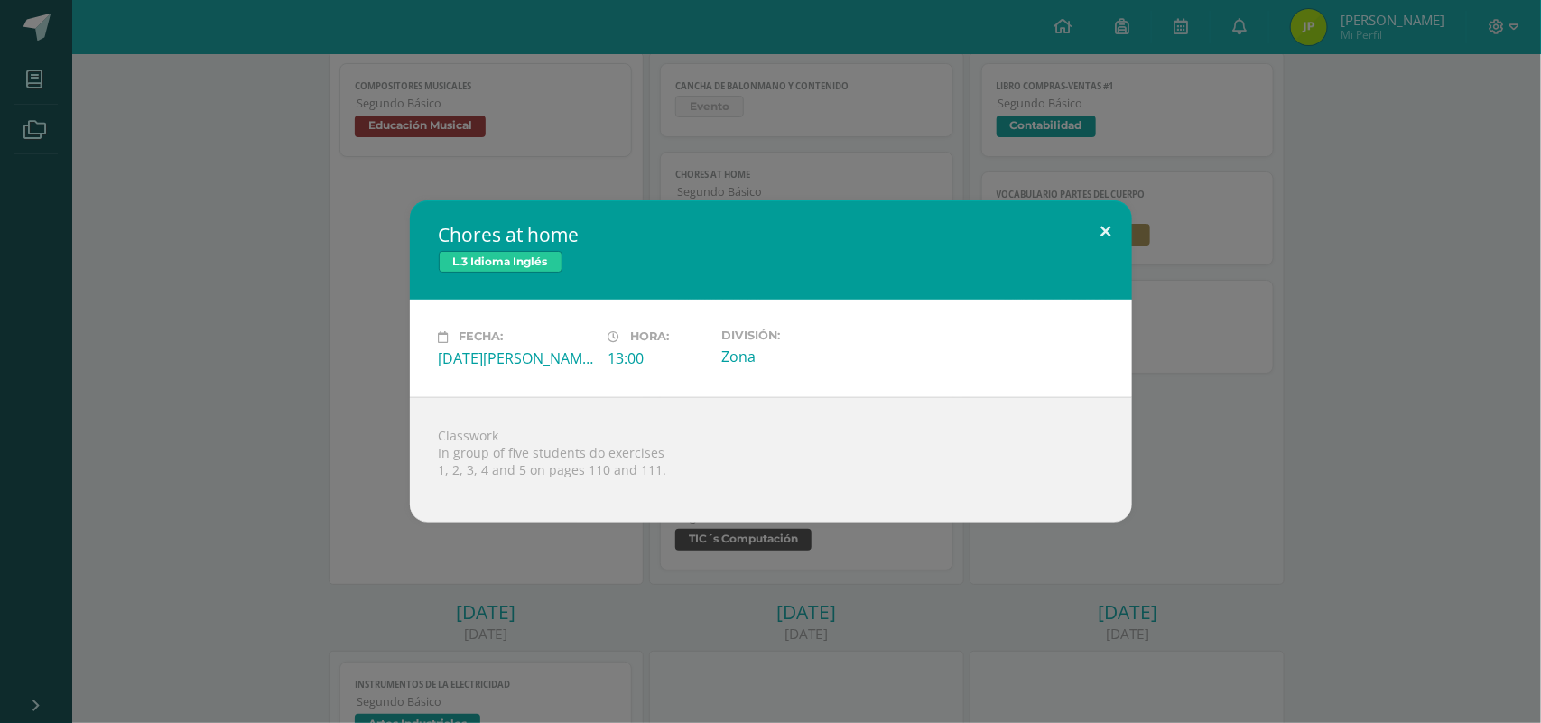
click at [1111, 235] on button at bounding box center [1106, 230] width 51 height 61
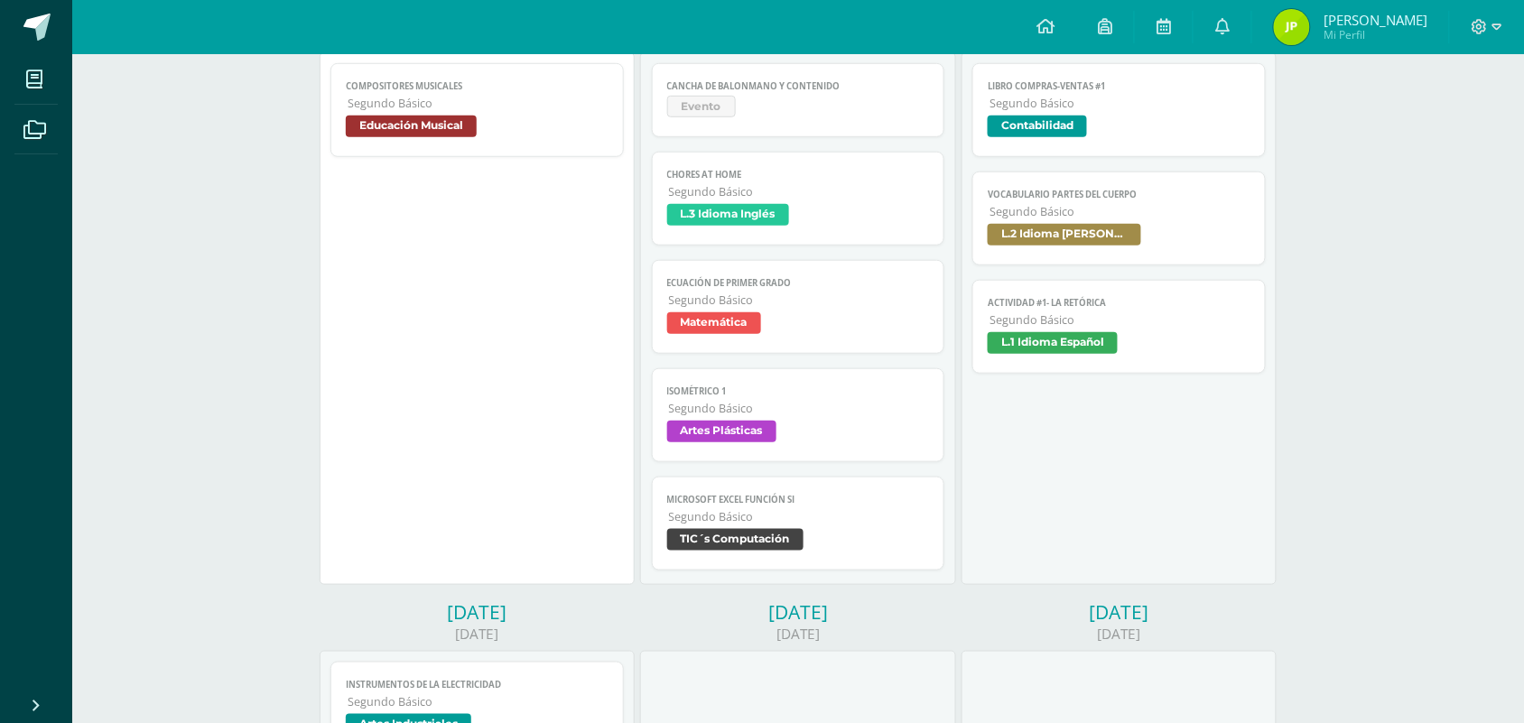
click at [883, 236] on link "Chores at home Segundo Básico L.3 Idioma Inglés" at bounding box center [798, 199] width 293 height 94
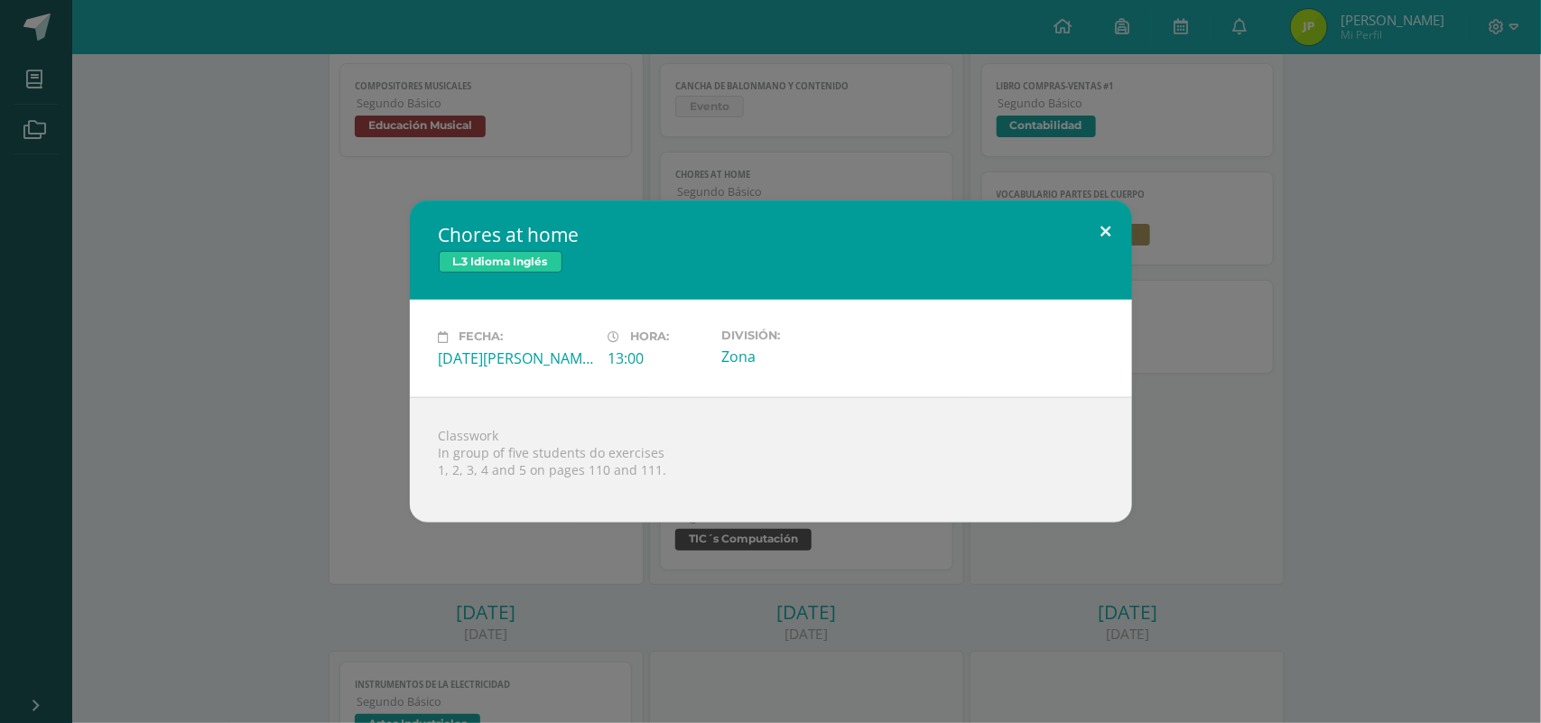
click at [1113, 232] on button at bounding box center [1106, 230] width 51 height 61
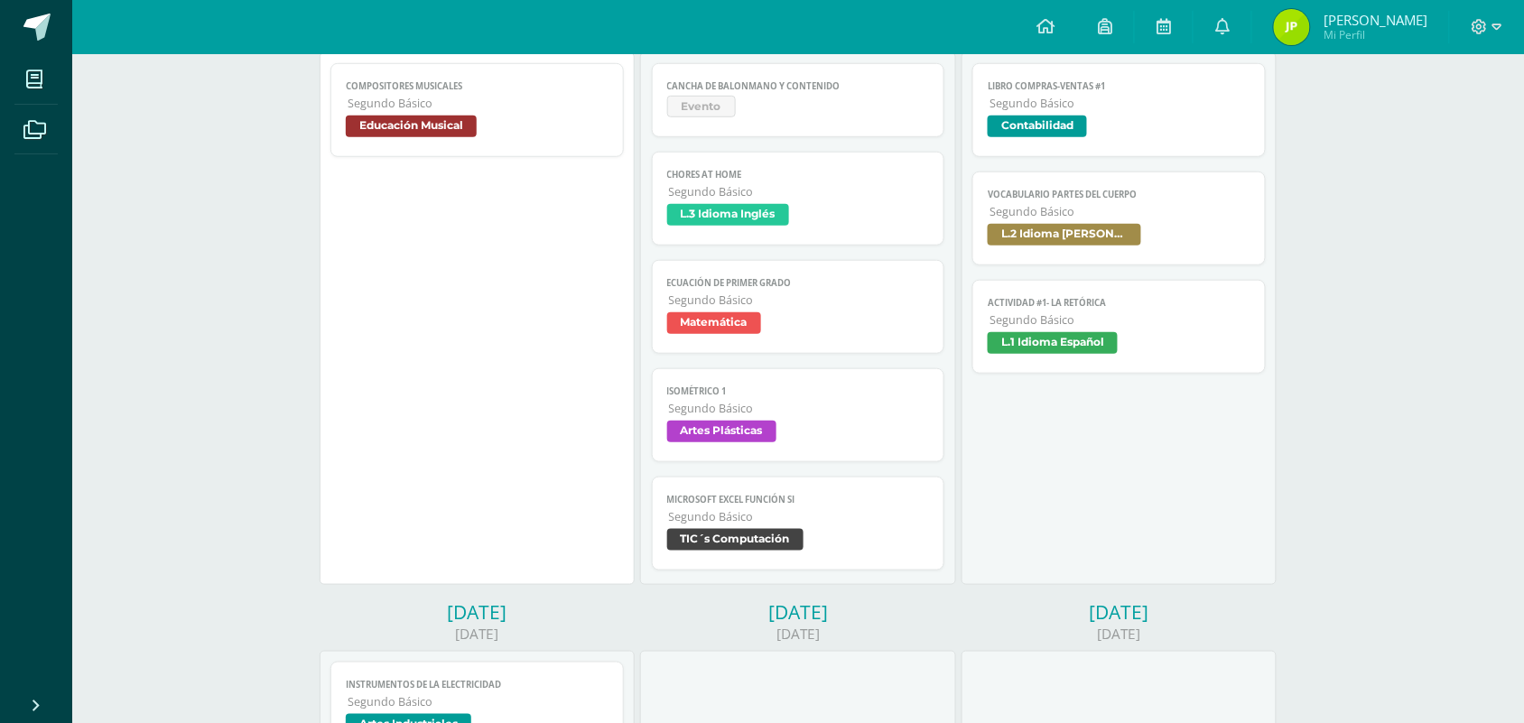
click at [803, 319] on span "Matemática" at bounding box center [798, 325] width 263 height 26
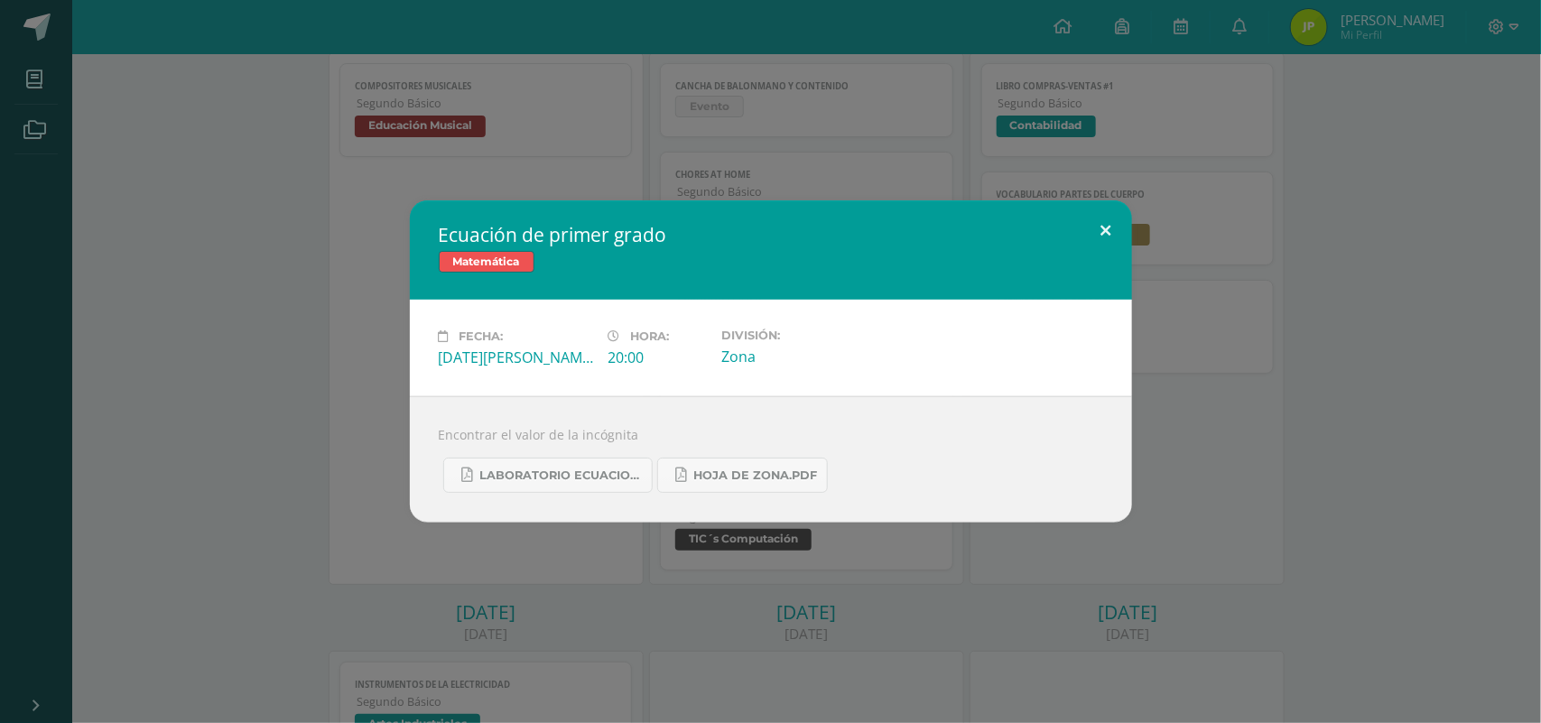
click at [1103, 231] on button at bounding box center [1106, 230] width 51 height 61
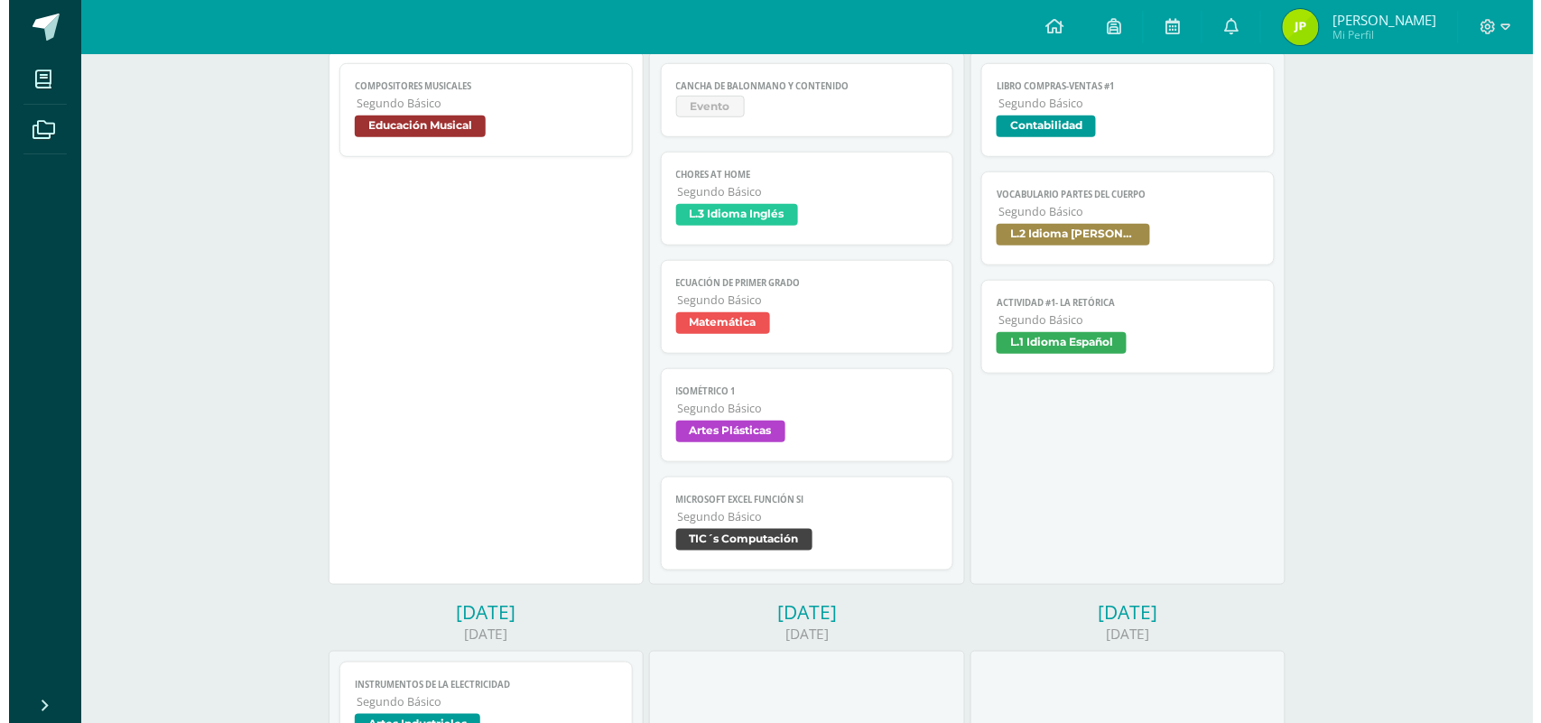
scroll to position [183, 0]
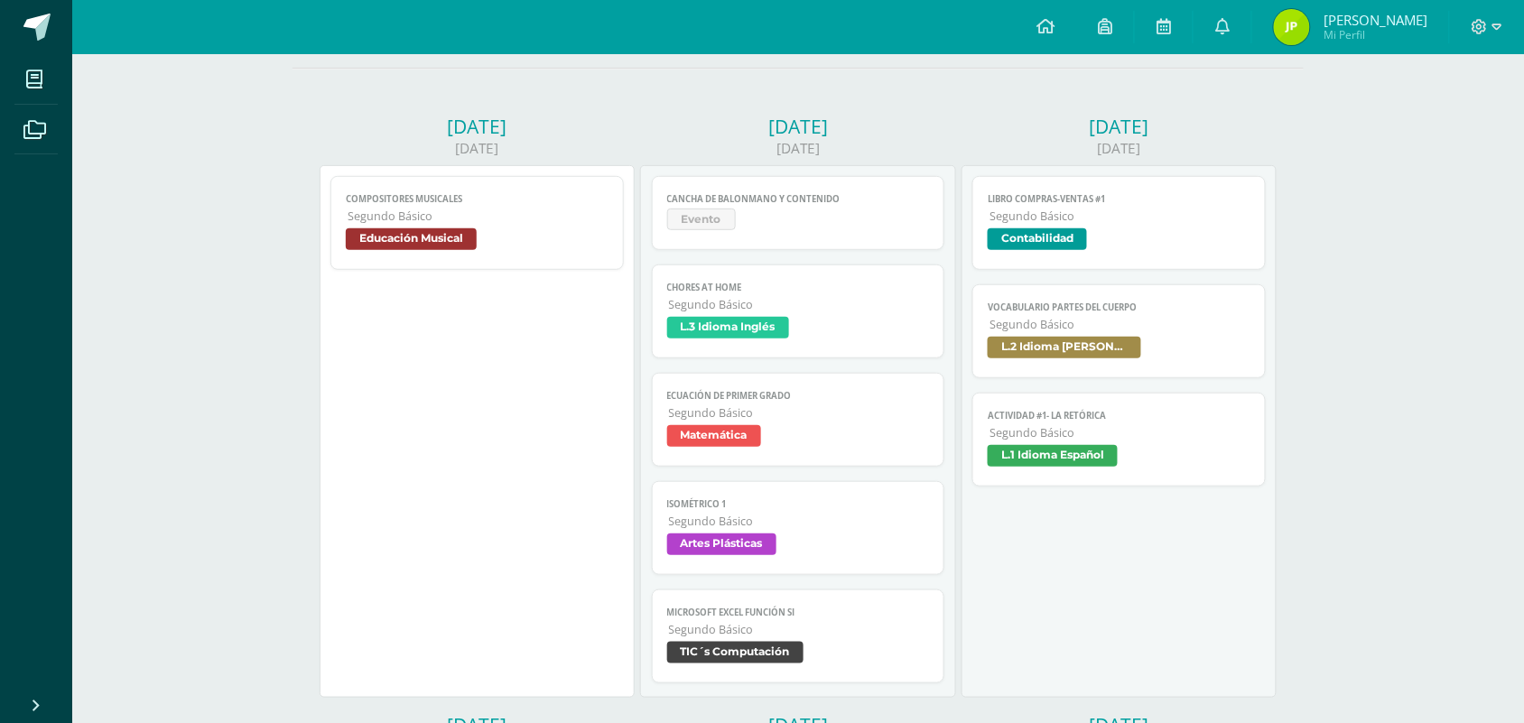
click at [1075, 443] on link "Actividad #1- La Retórica Segundo Básico L.1 Idioma Español" at bounding box center [1118, 440] width 293 height 94
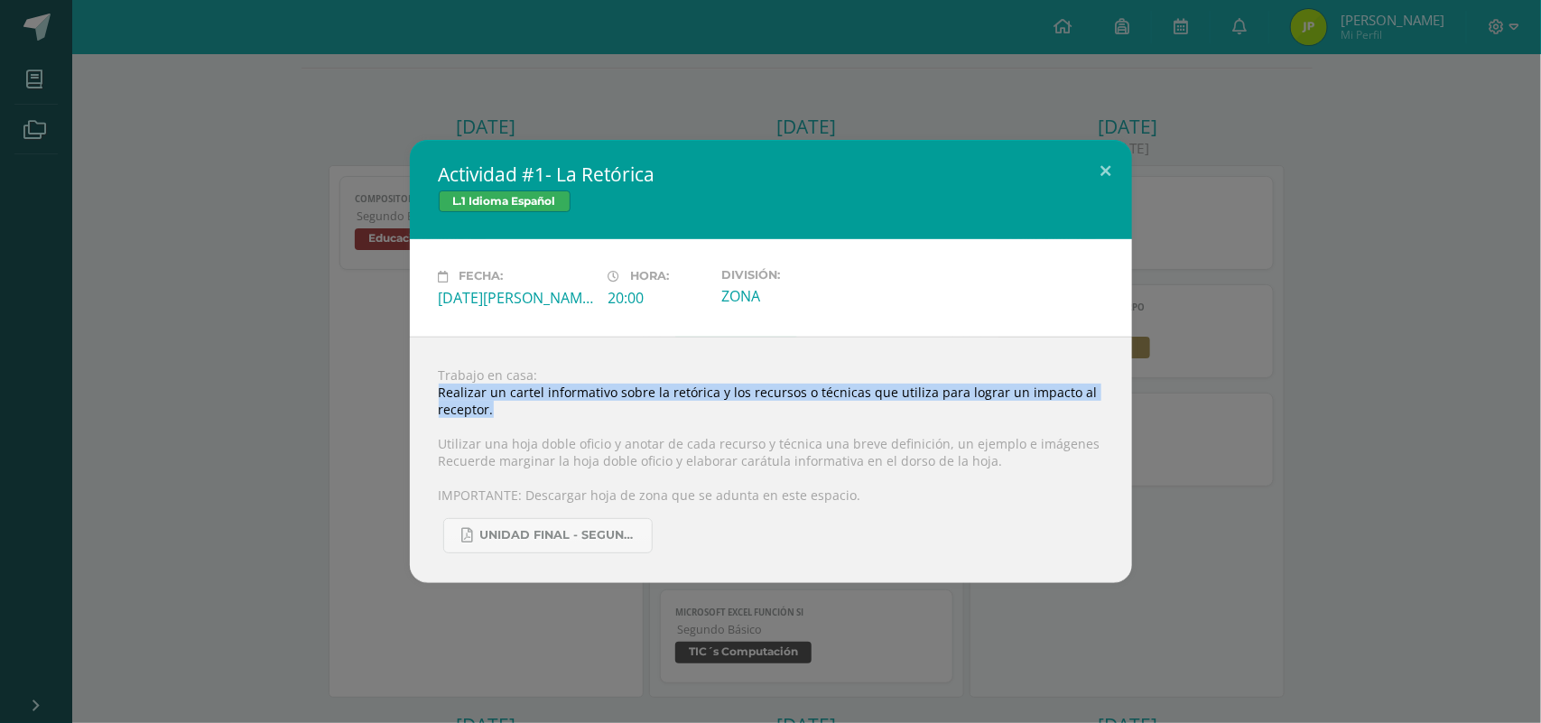
drag, startPoint x: 435, startPoint y: 395, endPoint x: 589, endPoint y: 411, distance: 154.2
click at [589, 411] on div "Trabajo en casa: Realizar un cartel informativo sobre la retórica y los recurso…" at bounding box center [771, 460] width 722 height 246
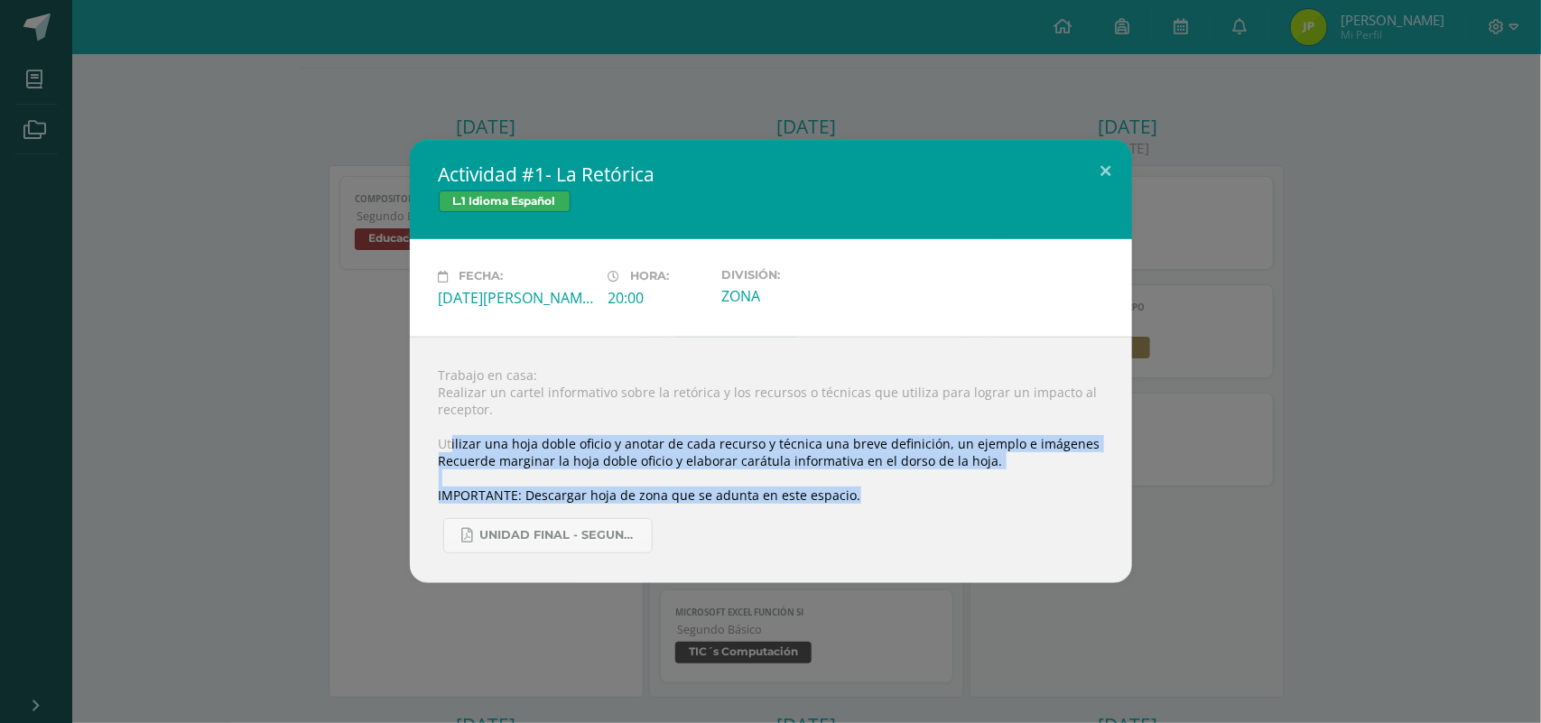
drag, startPoint x: 506, startPoint y: 449, endPoint x: 987, endPoint y: 488, distance: 482.8
click at [987, 488] on div "Trabajo en casa: Realizar un cartel informativo sobre la retórica y los recurso…" at bounding box center [771, 460] width 722 height 246
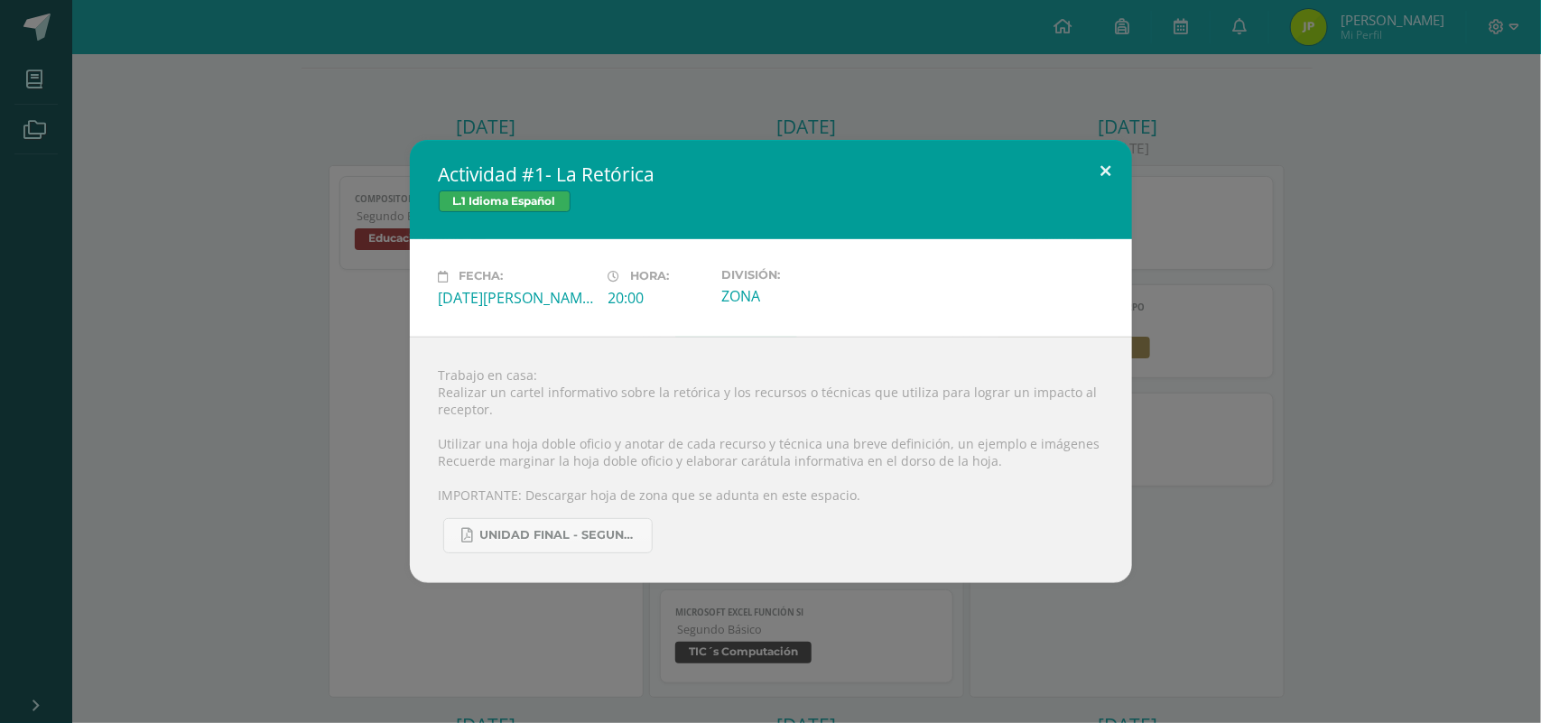
click at [1115, 179] on button at bounding box center [1106, 170] width 51 height 61
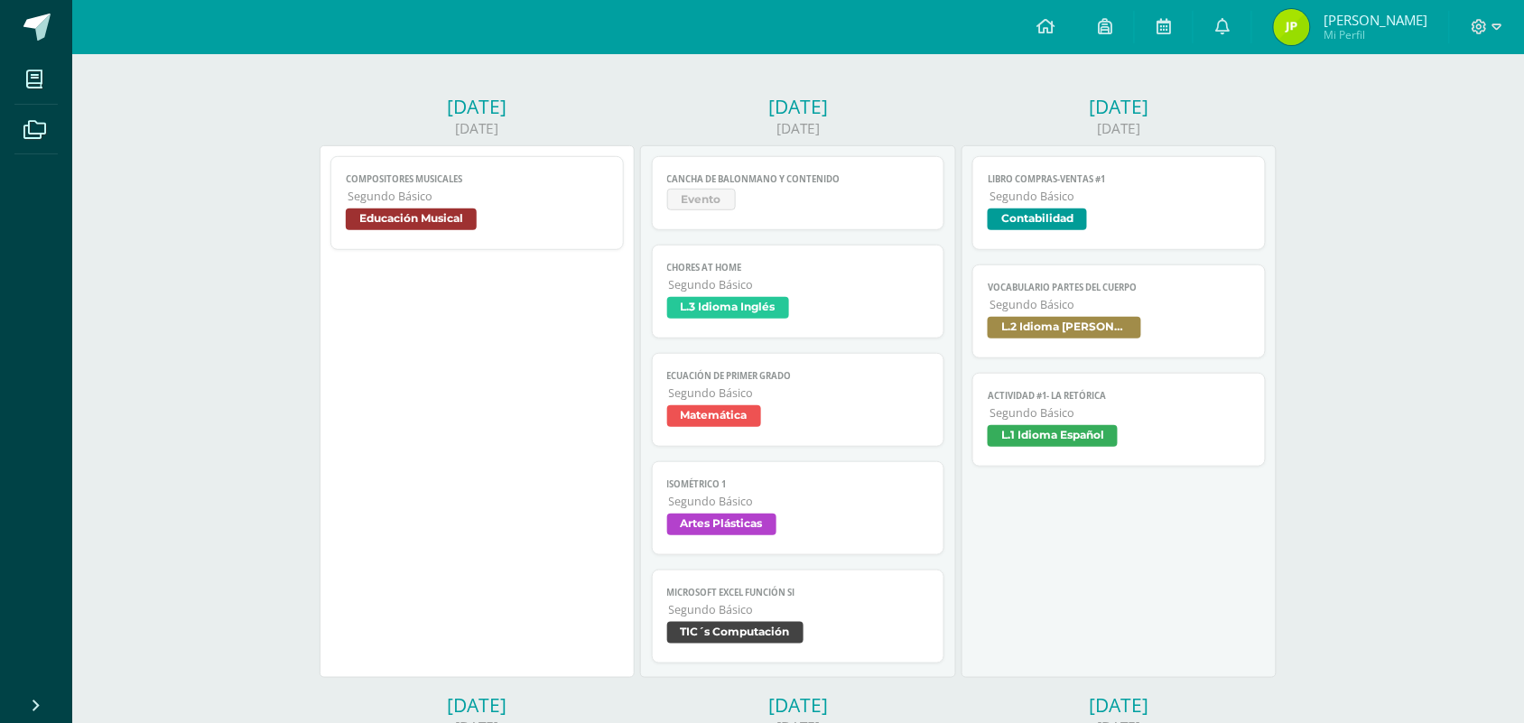
scroll to position [0, 0]
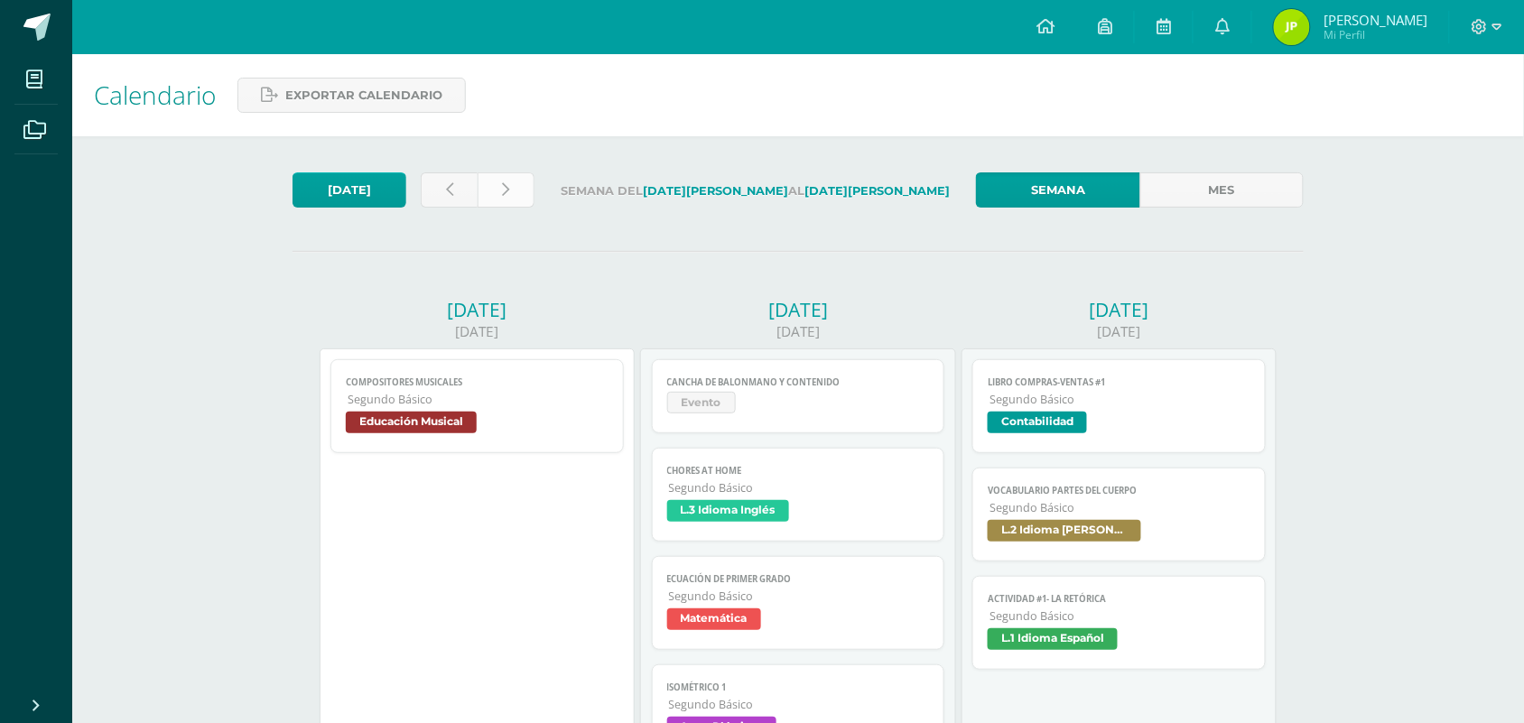
click at [493, 188] on link at bounding box center [506, 189] width 57 height 35
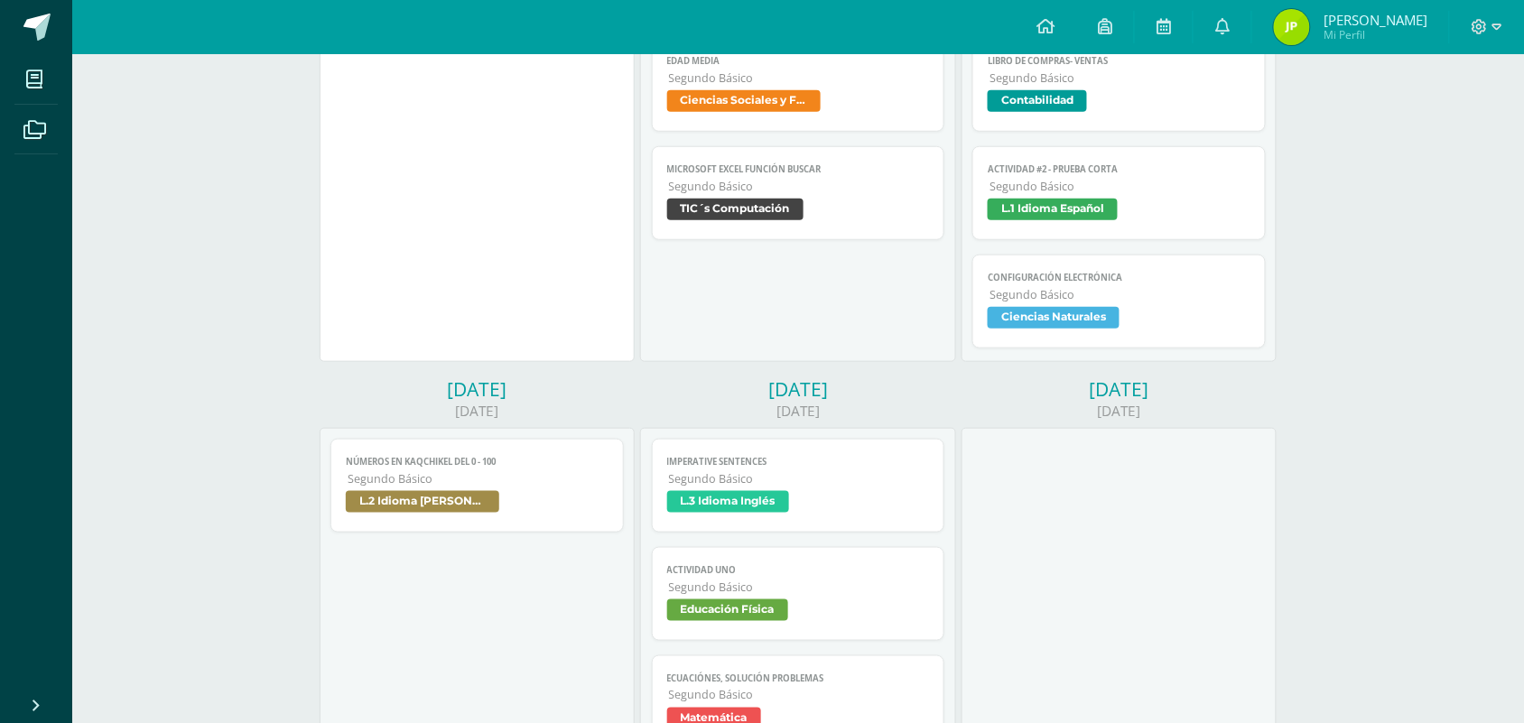
scroll to position [113, 0]
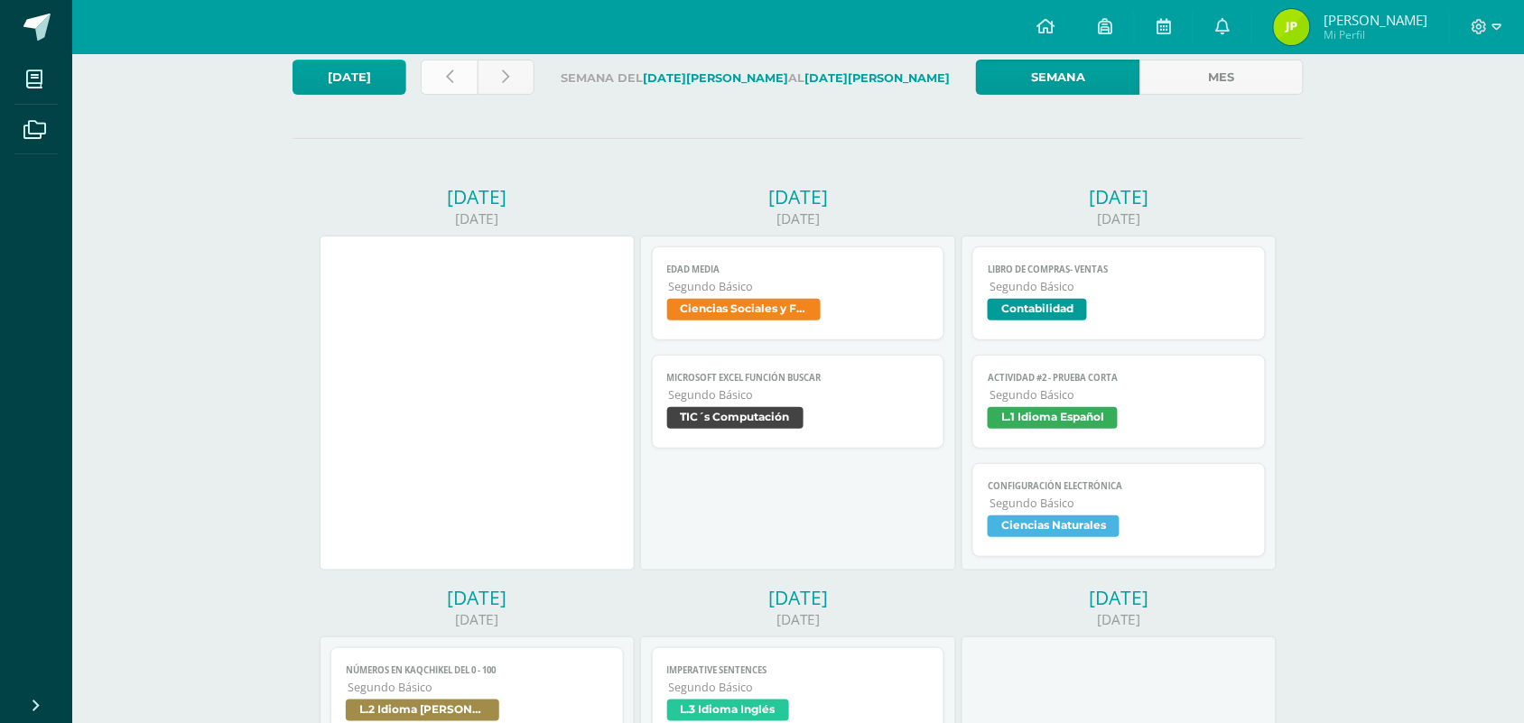
click at [465, 83] on link at bounding box center [449, 77] width 57 height 35
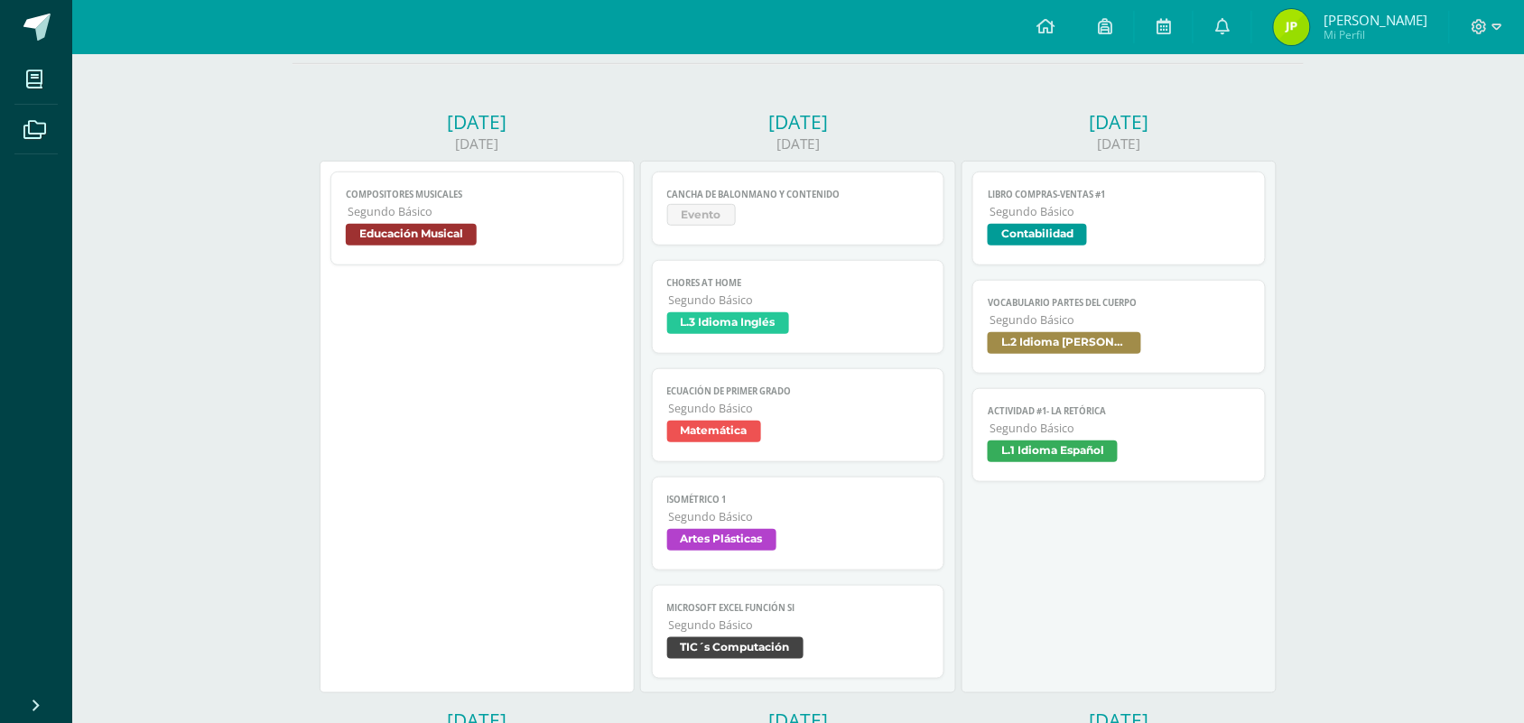
scroll to position [339, 0]
